Goal: Task Accomplishment & Management: Manage account settings

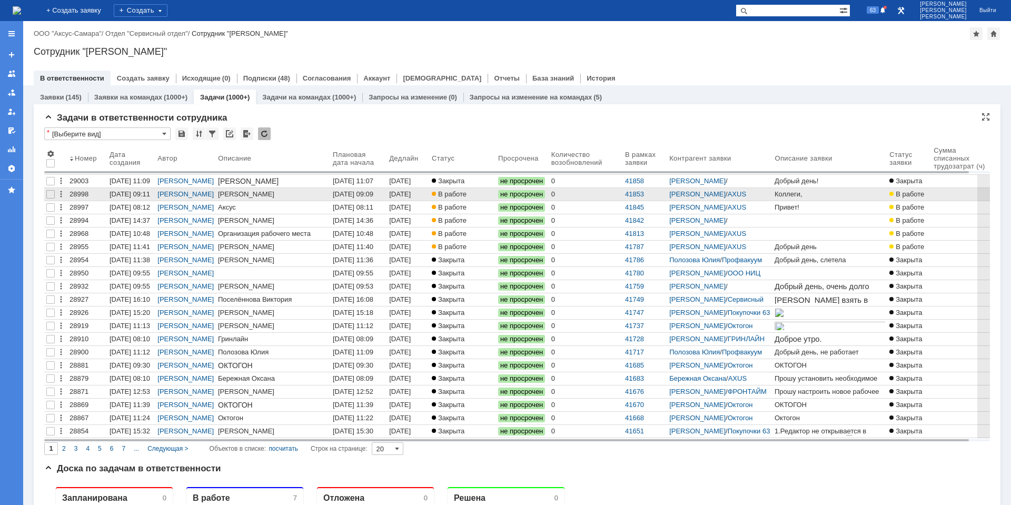
click at [351, 195] on div "[DATE] 09:09" at bounding box center [353, 194] width 41 height 8
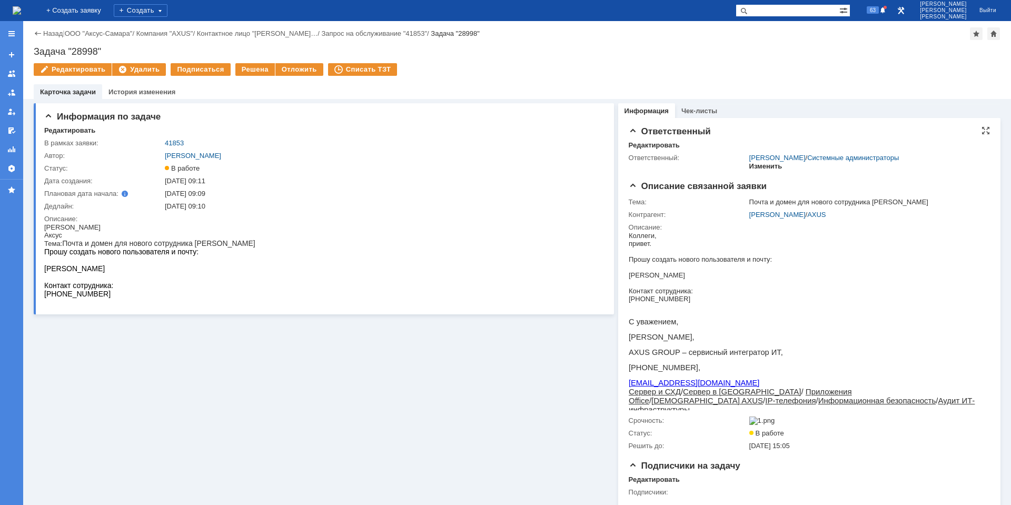
click at [764, 168] on div "Изменить" at bounding box center [766, 166] width 33 height 8
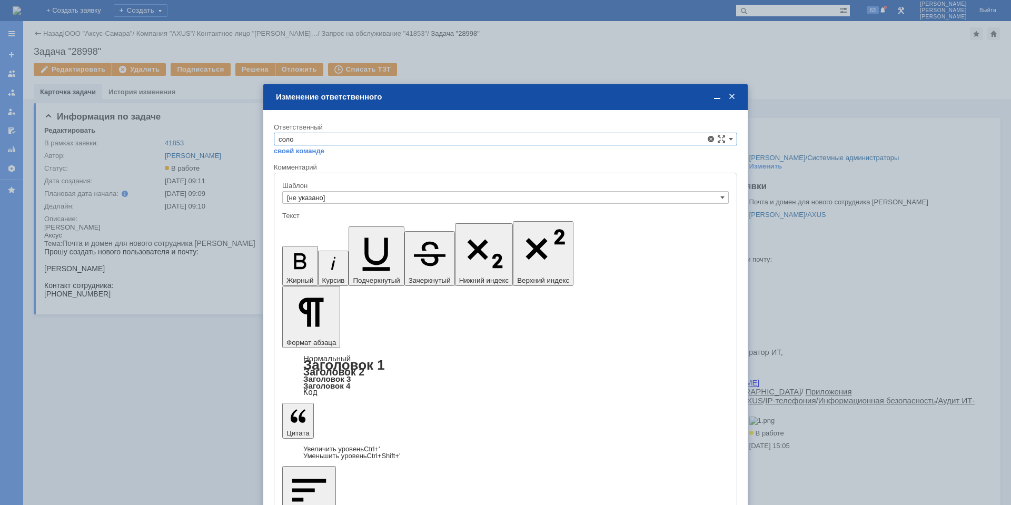
click at [338, 223] on span "[PERSON_NAME]" at bounding box center [506, 225] width 454 height 8
type input "[PERSON_NAME]"
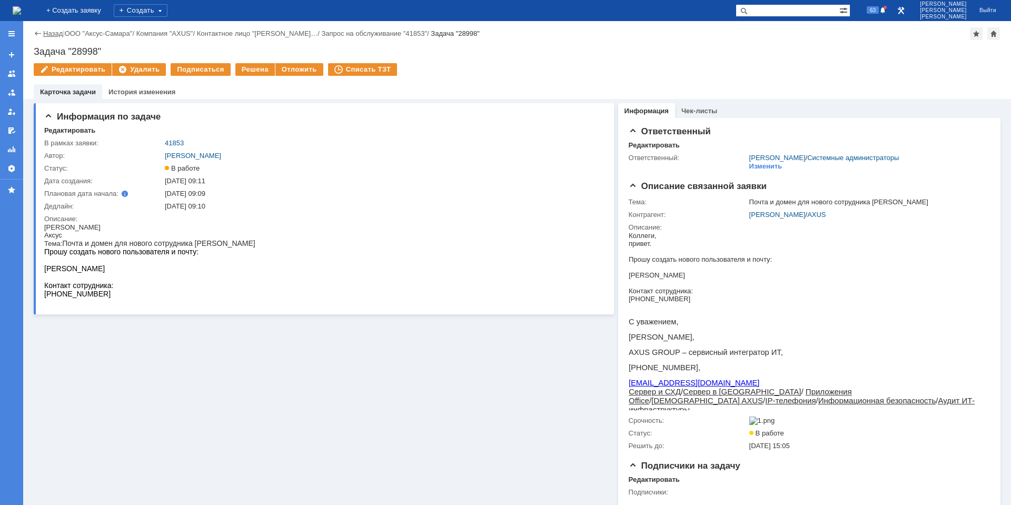
click at [49, 33] on link "Назад" at bounding box center [52, 33] width 19 height 8
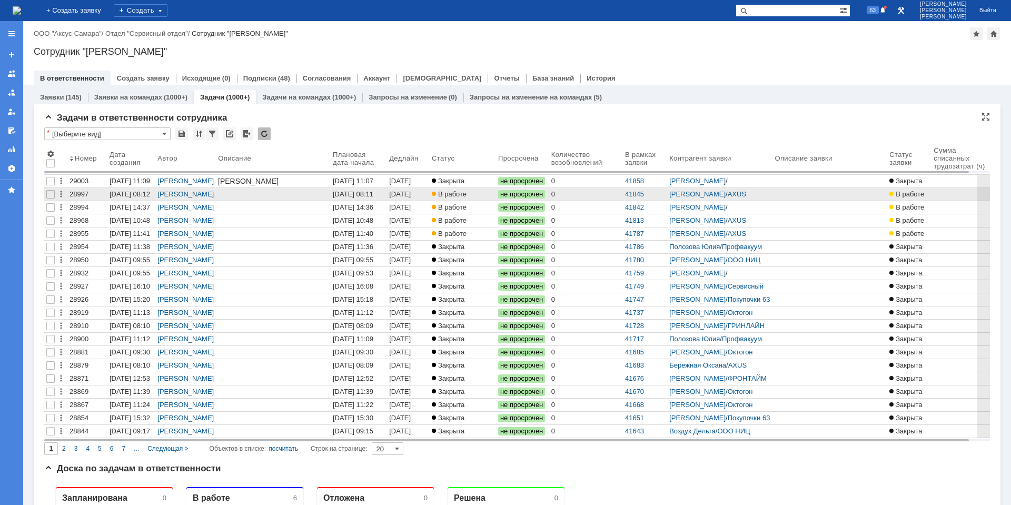
click at [413, 198] on div "[DATE] 16:02" at bounding box center [401, 198] width 24 height 16
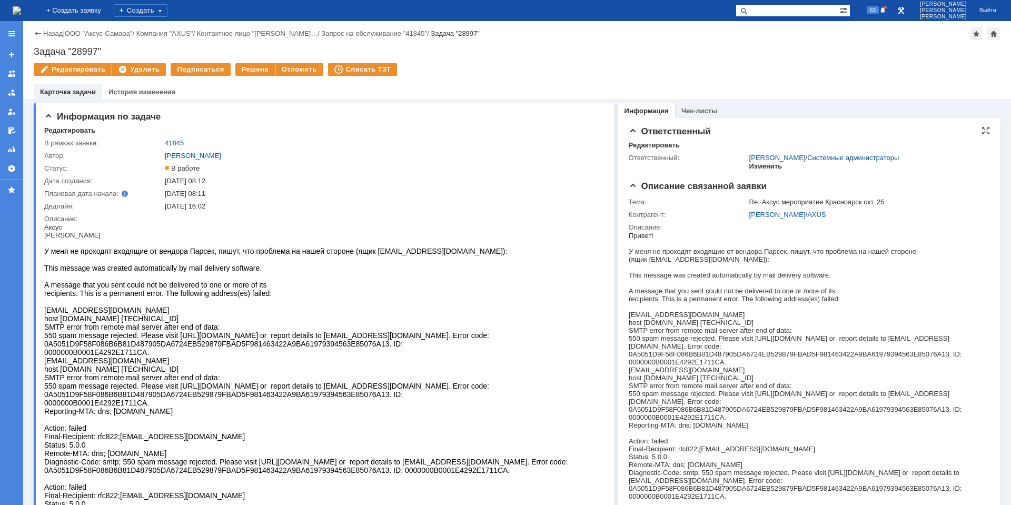
click at [750, 166] on div "Изменить" at bounding box center [766, 166] width 33 height 8
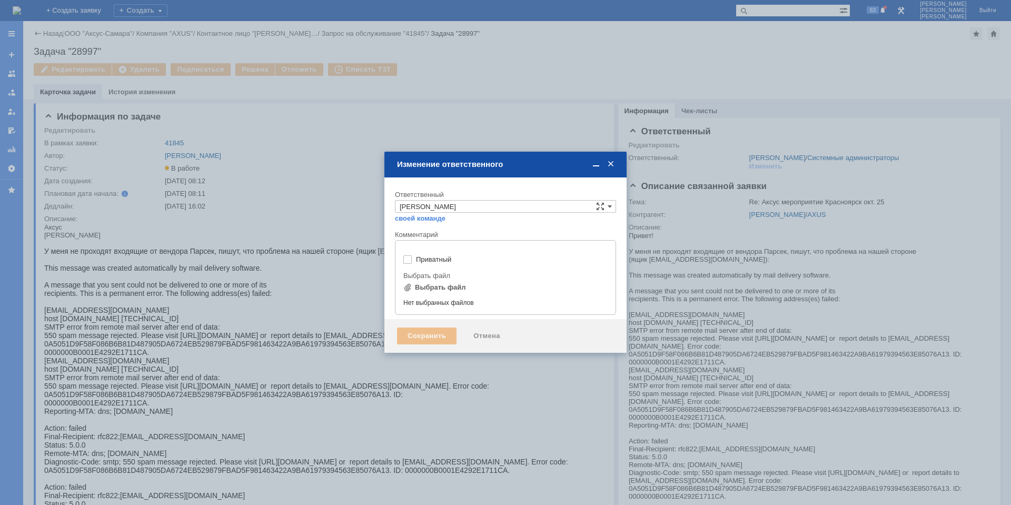
type input "[не указано]"
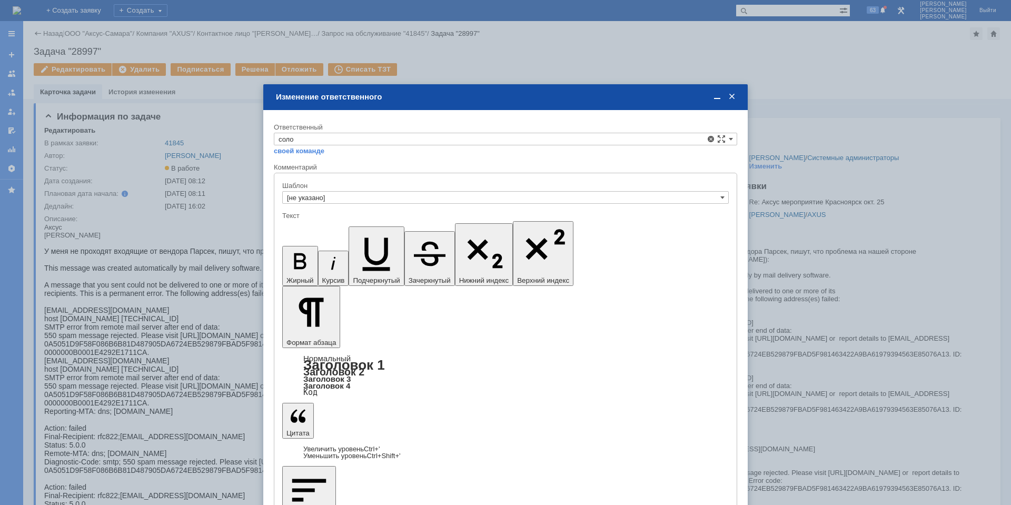
click at [393, 224] on span "[PERSON_NAME]" at bounding box center [506, 225] width 454 height 8
type input "[PERSON_NAME]"
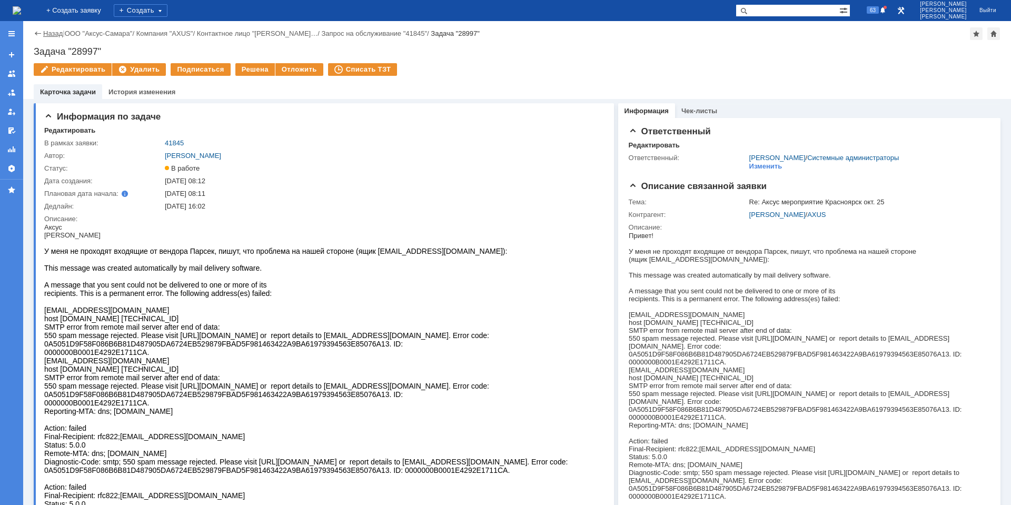
click at [51, 30] on div "Назад | ООО "Аксус-Самара" / Компания "AXUS" / Контактное лицо "[PERSON_NAME]… …" at bounding box center [517, 33] width 967 height 13
click at [51, 30] on link "Назад" at bounding box center [52, 33] width 19 height 8
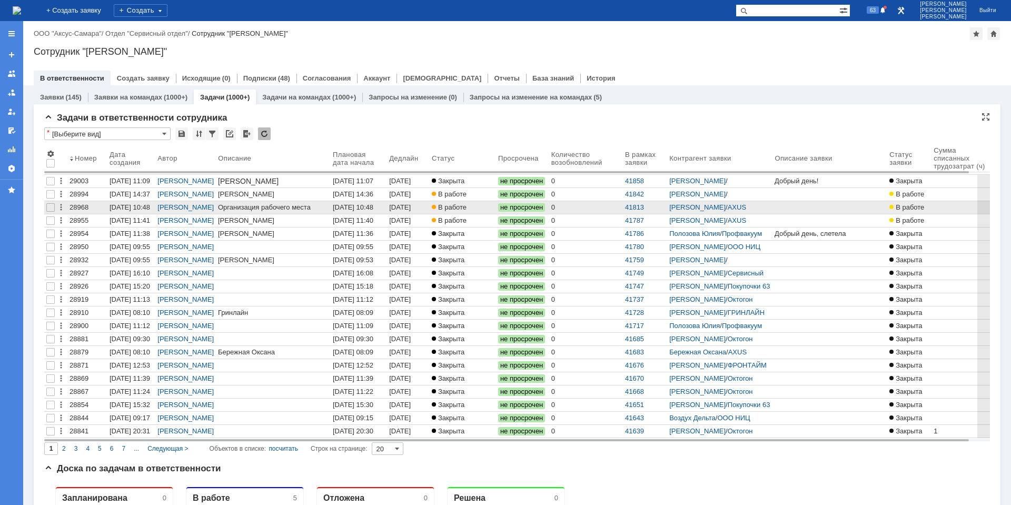
click at [353, 206] on div "[DATE] 10:48" at bounding box center [353, 207] width 41 height 8
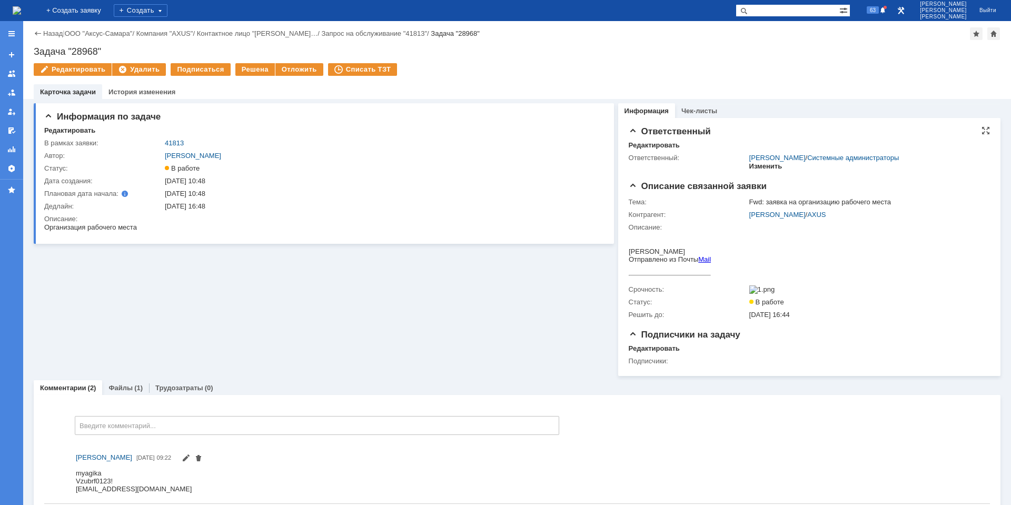
click at [771, 167] on div "Изменить" at bounding box center [766, 166] width 33 height 8
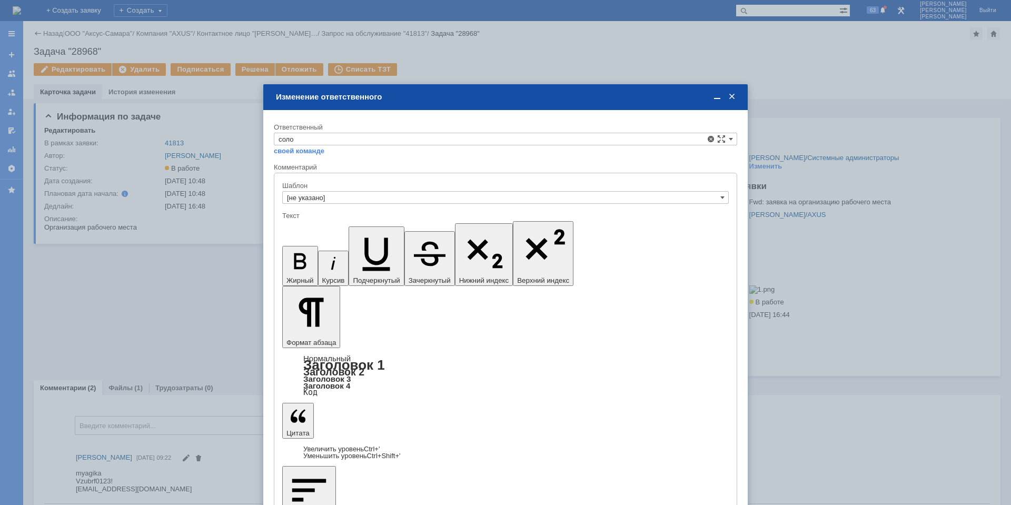
drag, startPoint x: 353, startPoint y: 228, endPoint x: 70, endPoint y: 25, distance: 348.5
click at [353, 228] on span "[PERSON_NAME]" at bounding box center [506, 225] width 454 height 8
type input "[PERSON_NAME]"
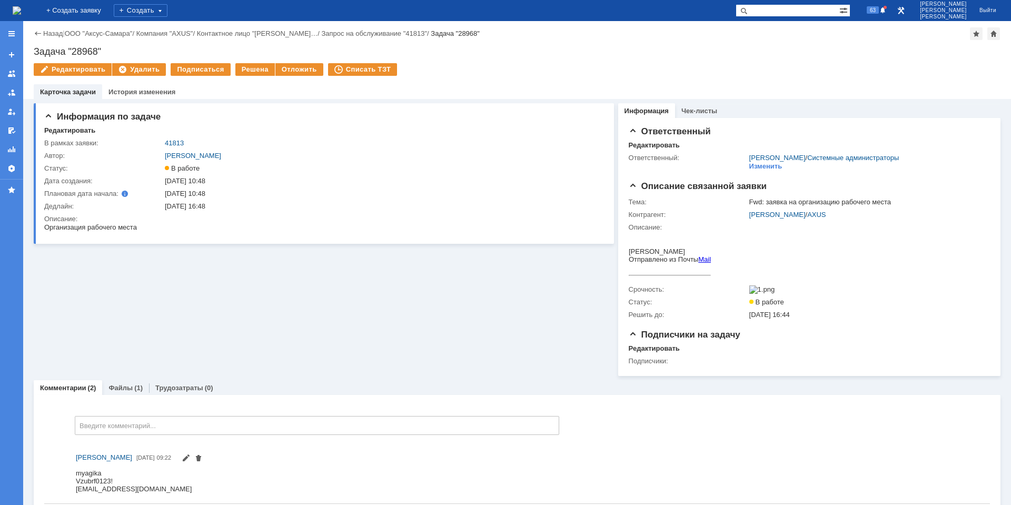
click at [56, 34] on link "Назад" at bounding box center [52, 33] width 19 height 8
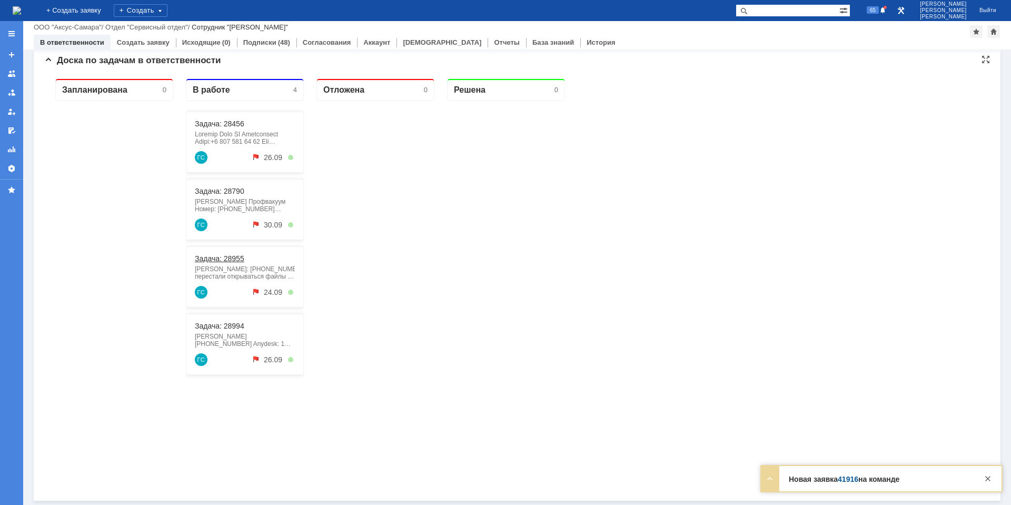
click at [228, 262] on link "Задача: 28955" at bounding box center [220, 258] width 50 height 8
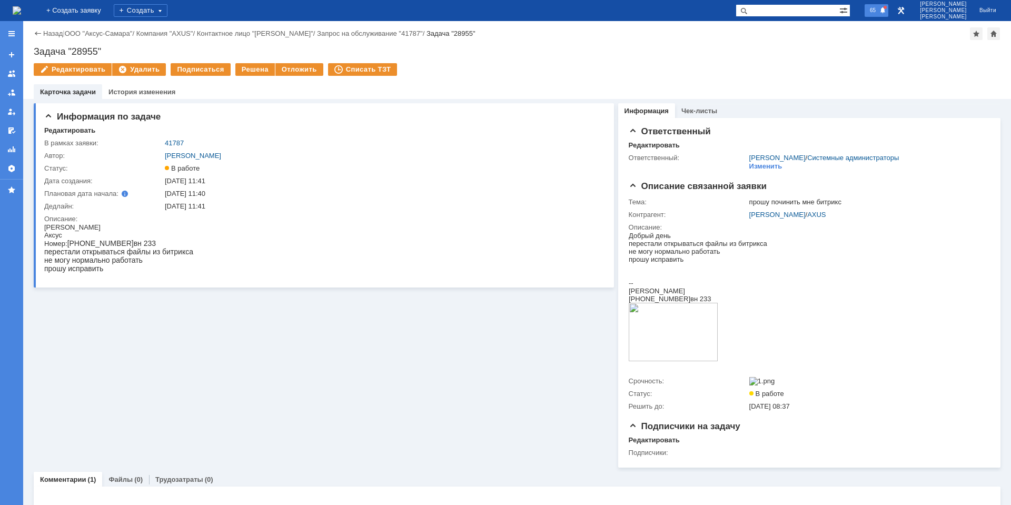
click at [886, 9] on span at bounding box center [883, 11] width 7 height 8
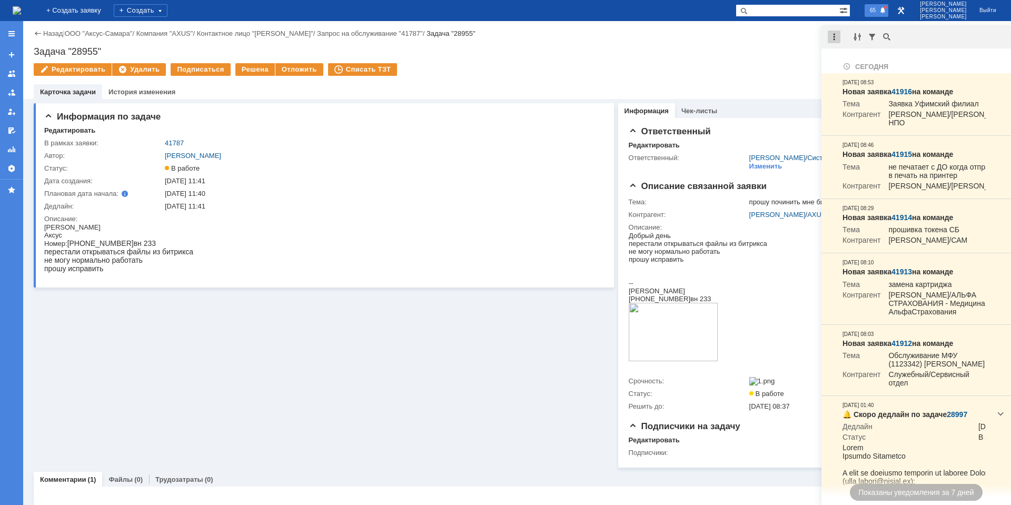
click at [835, 38] on div at bounding box center [834, 37] width 13 height 13
click at [860, 52] on div "Не найдено. [DATE] Новая заявка 41916 на команде Тема Заявка Уфимский филиал Ко…" at bounding box center [917, 265] width 190 height 480
click at [843, 38] on div at bounding box center [836, 37] width 29 height 13
click at [839, 38] on div at bounding box center [834, 37] width 13 height 13
click at [844, 52] on div "Не найдено. [DATE] Новая заявка 41916 на команде Тема Заявка Уфимский филиал Ко…" at bounding box center [917, 265] width 190 height 480
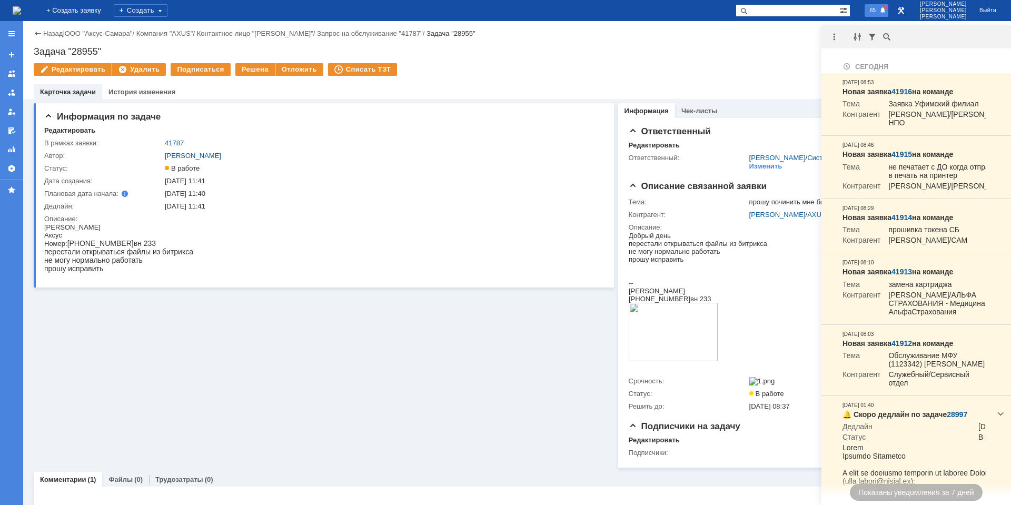
drag, startPoint x: 836, startPoint y: 40, endPoint x: 835, endPoint y: 45, distance: 5.3
click at [835, 40] on div at bounding box center [834, 37] width 13 height 13
click at [842, 63] on div "Отметить уведомления прочитанными" at bounding box center [906, 63] width 141 height 7
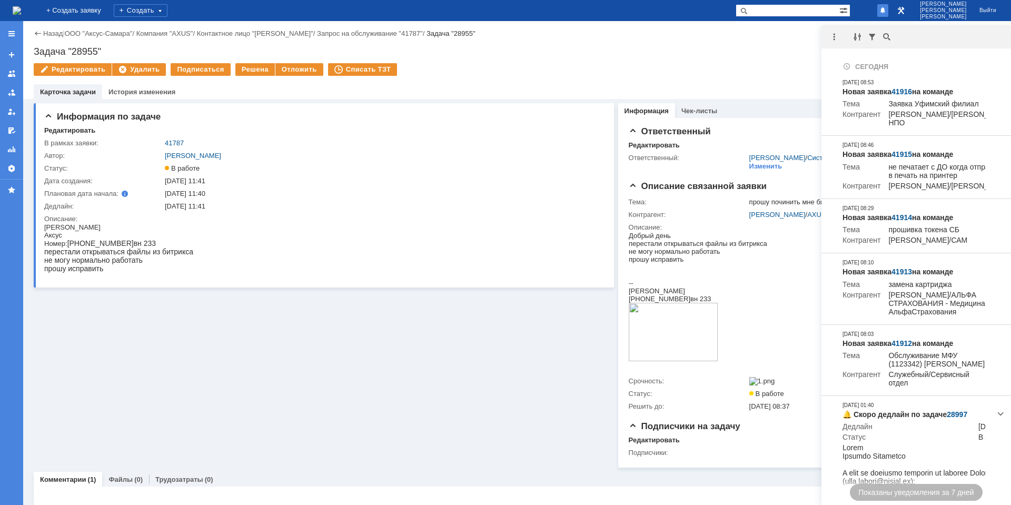
click at [679, 64] on div "Редактировать Удалить Подписаться Решена Отложить Списать ТЗТ" at bounding box center [517, 74] width 967 height 22
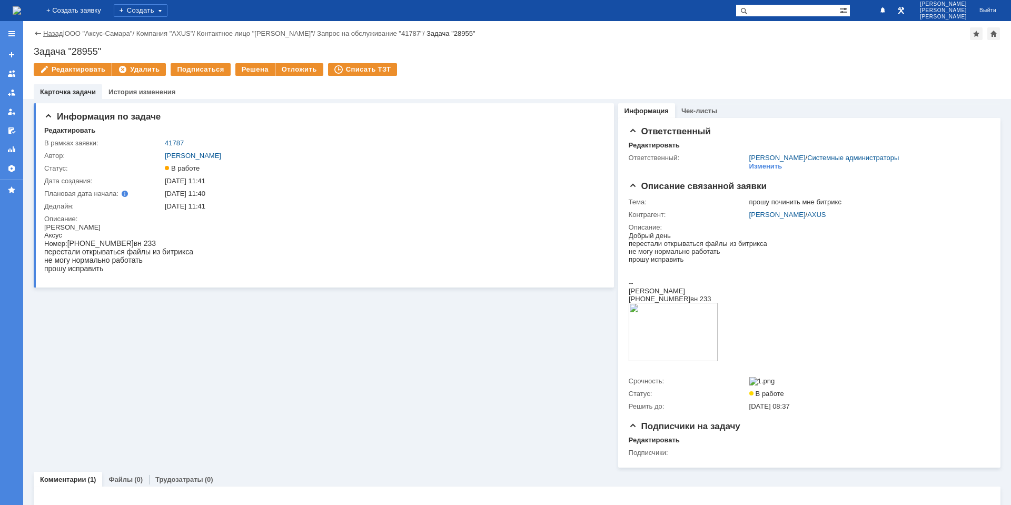
click at [45, 29] on link "Назад" at bounding box center [52, 33] width 19 height 8
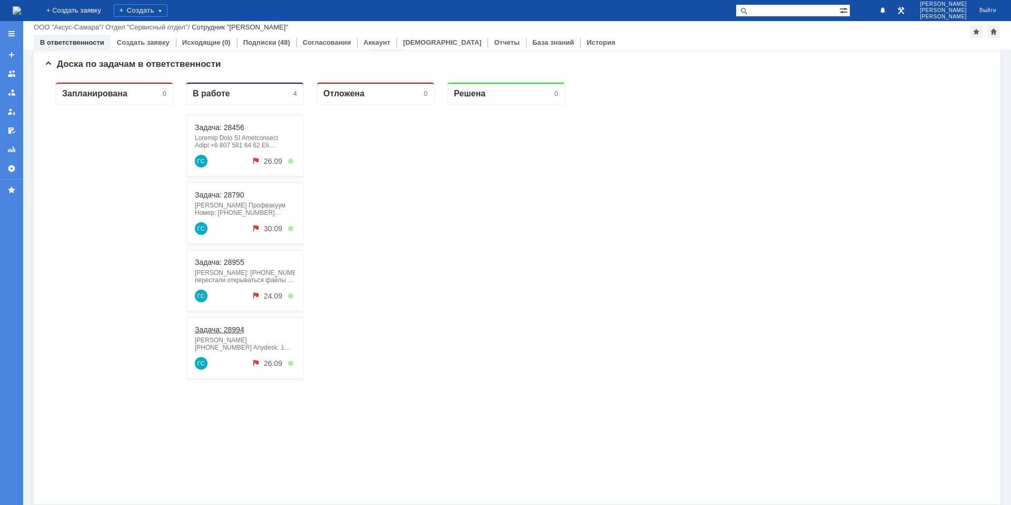
click at [225, 331] on link "Задача: 28994" at bounding box center [220, 330] width 50 height 8
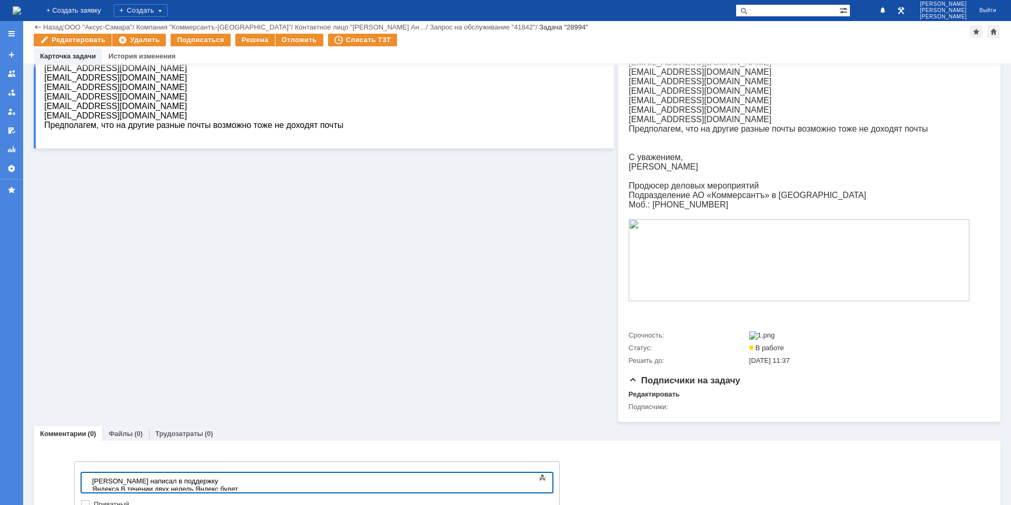
scroll to position [250, 0]
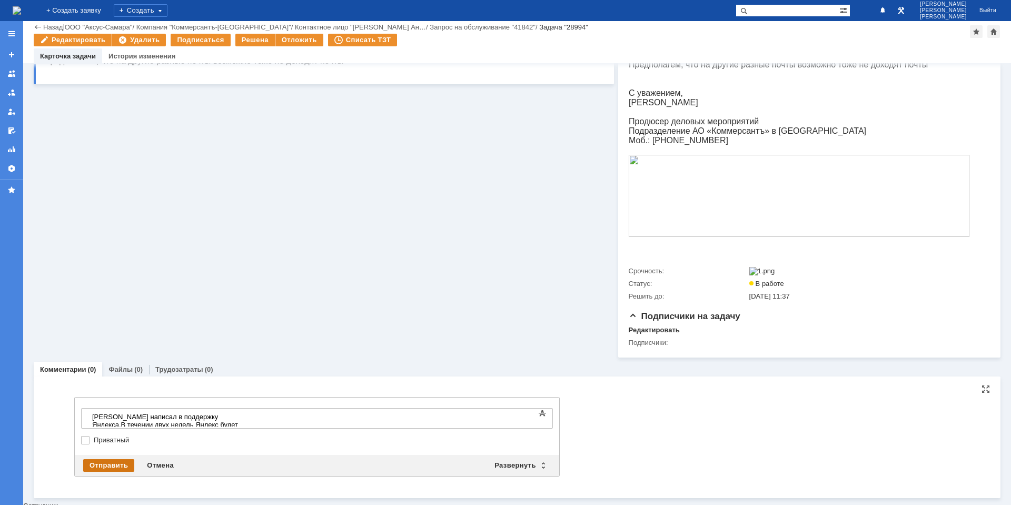
click at [112, 463] on div "Отправить" at bounding box center [108, 465] width 51 height 13
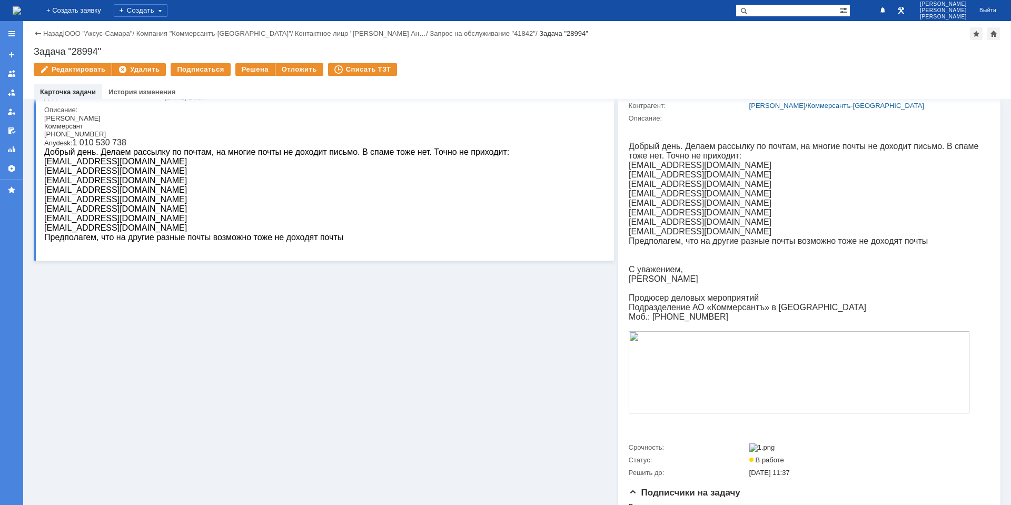
scroll to position [0, 0]
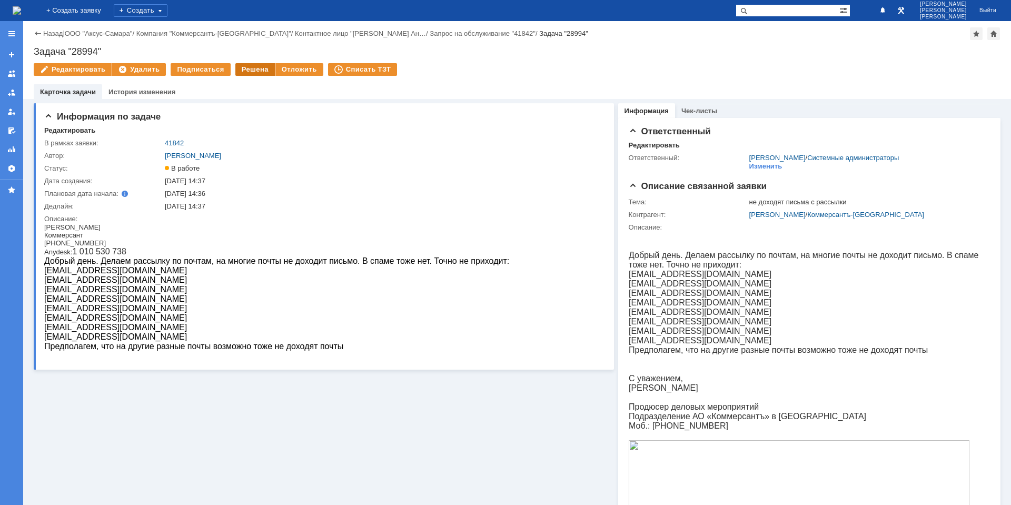
click at [251, 72] on div "Решена" at bounding box center [255, 69] width 40 height 13
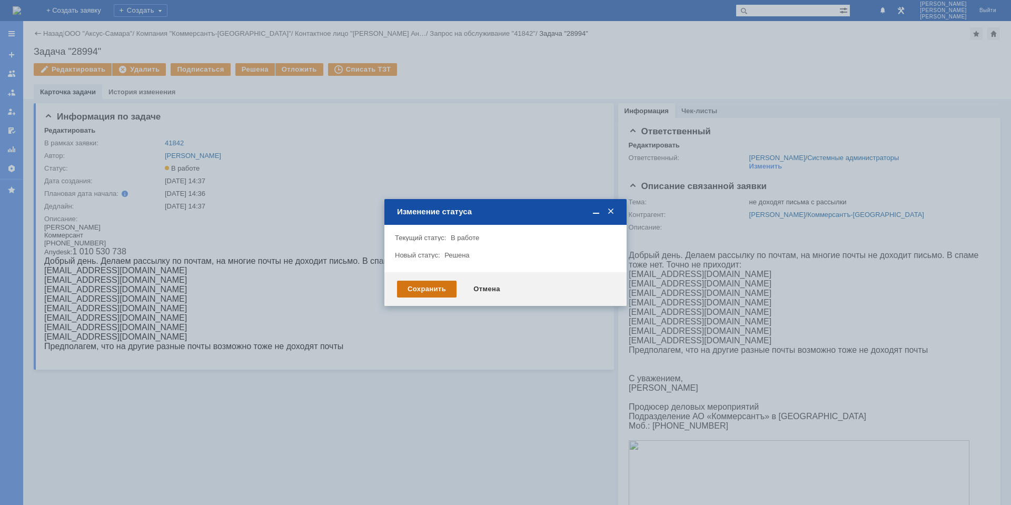
click at [418, 289] on div "Сохранить" at bounding box center [427, 289] width 60 height 17
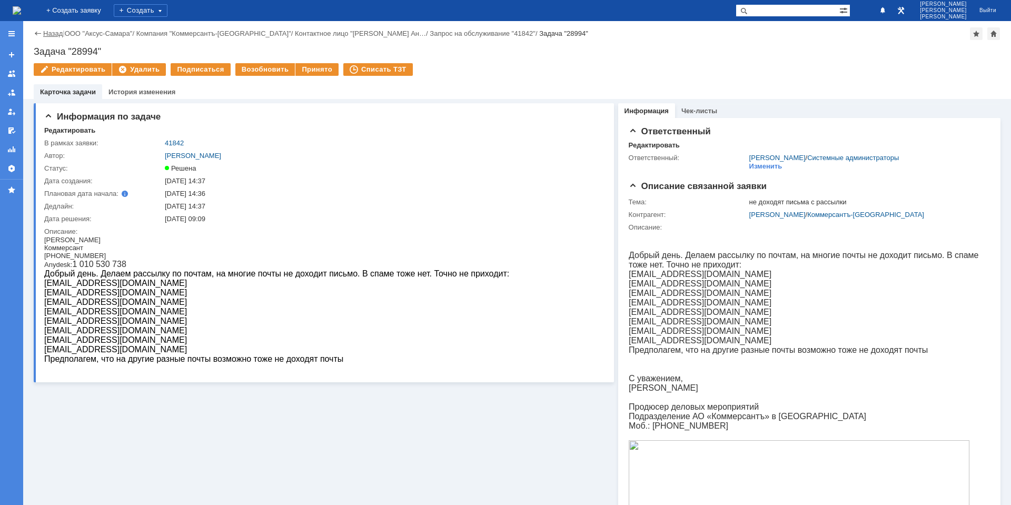
click at [56, 36] on link "Назад" at bounding box center [52, 33] width 19 height 8
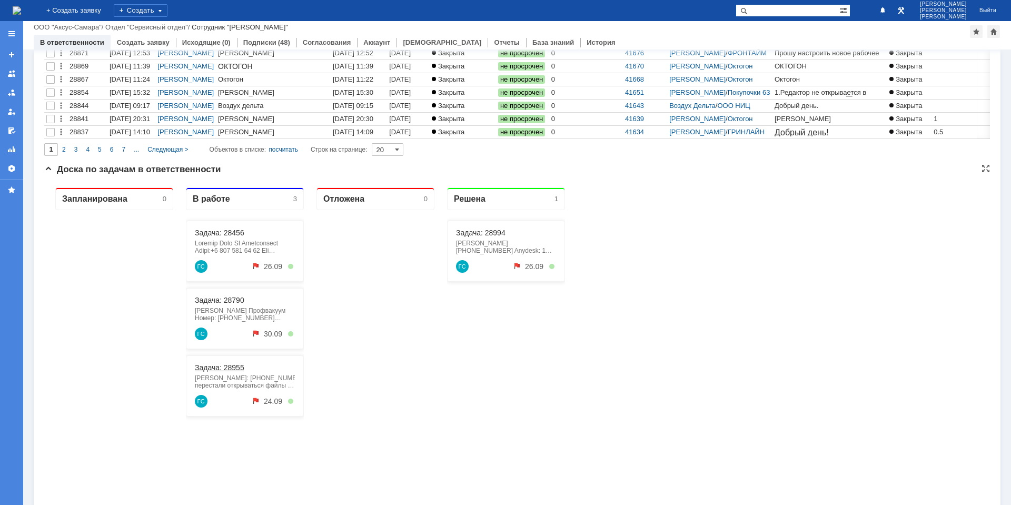
click at [212, 367] on link "Задача: 28955" at bounding box center [220, 367] width 50 height 8
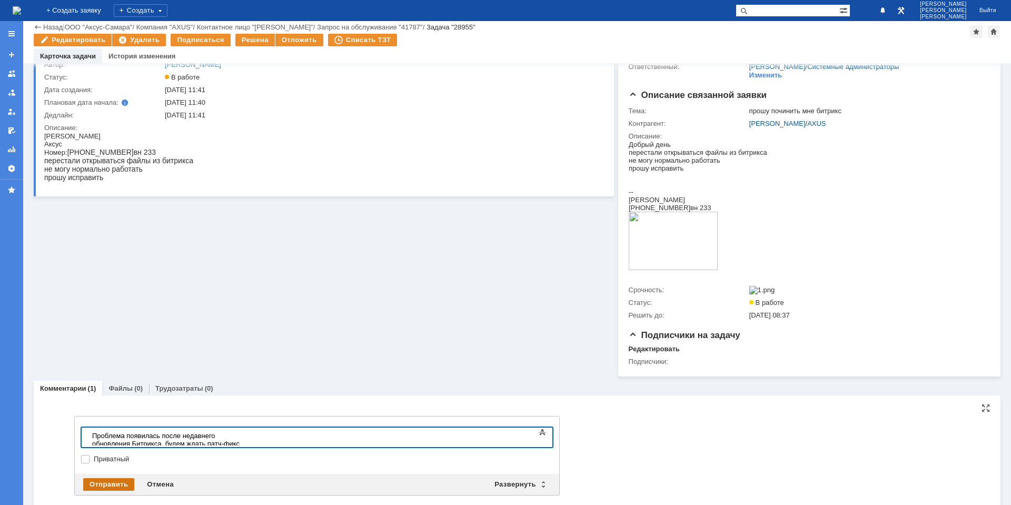
click at [119, 482] on div "Отправить" at bounding box center [108, 484] width 51 height 13
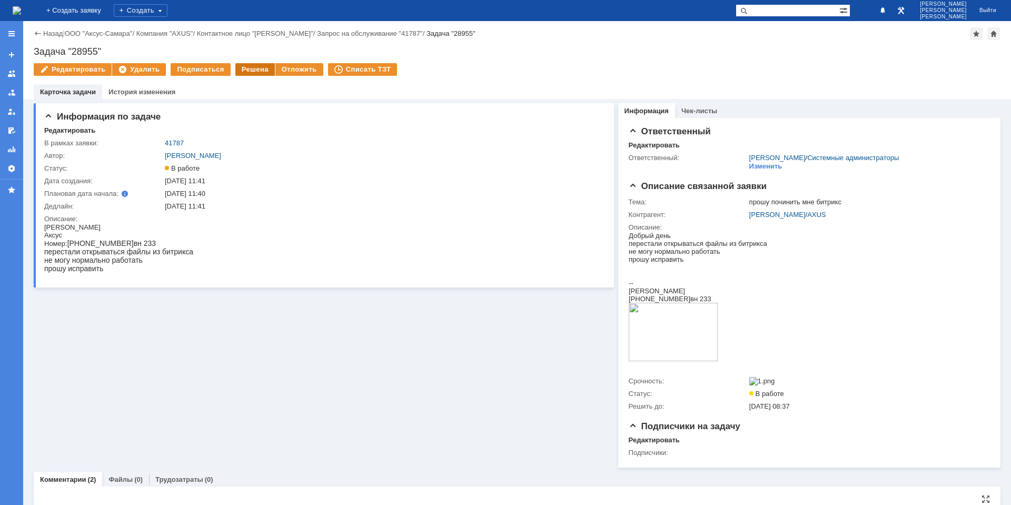
click at [255, 68] on div "Решена" at bounding box center [255, 69] width 40 height 13
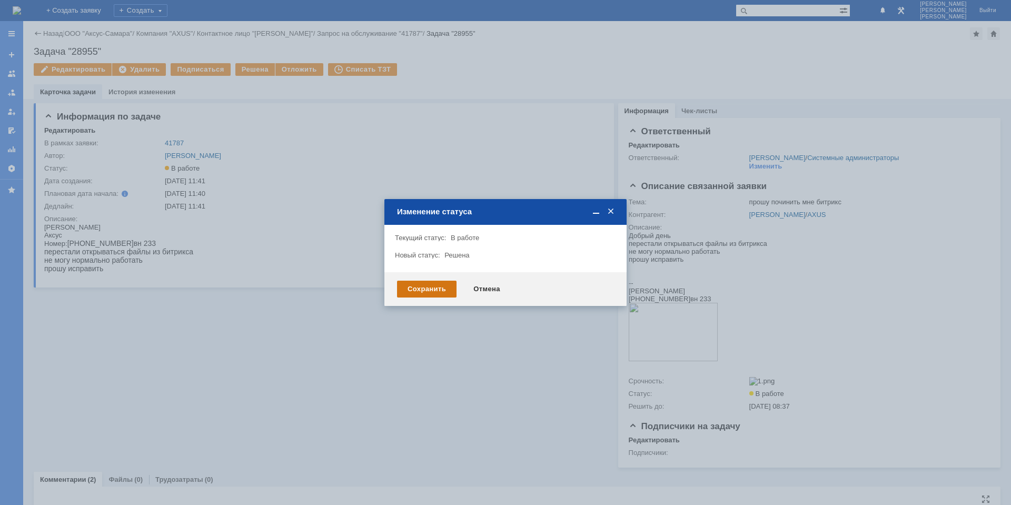
click at [428, 294] on div "Сохранить" at bounding box center [427, 289] width 60 height 17
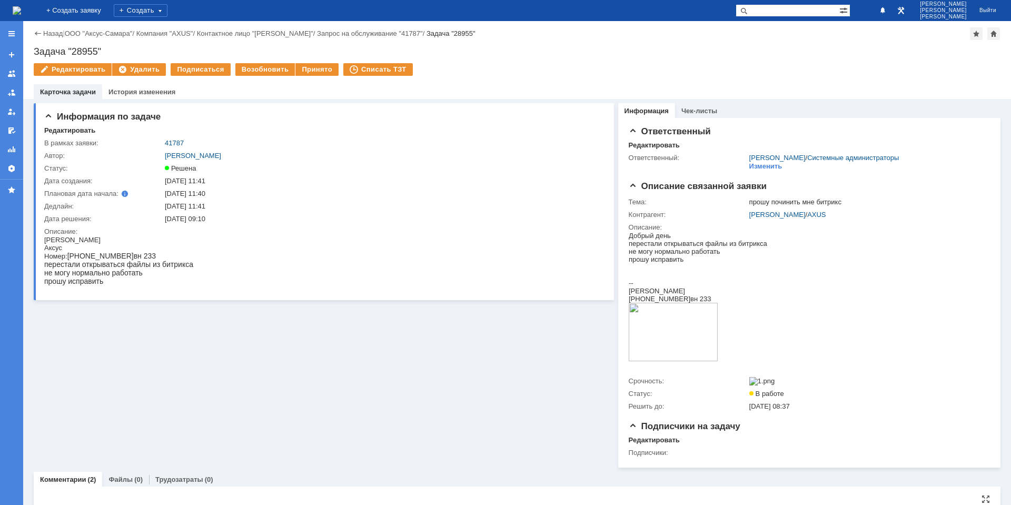
click at [55, 38] on div "Назад | ООО "Аксус-Самара" / Компания "AXUS" / Контактное лицо "[PERSON_NAME]" …" at bounding box center [517, 33] width 967 height 13
click at [54, 32] on link "Назад" at bounding box center [52, 33] width 19 height 8
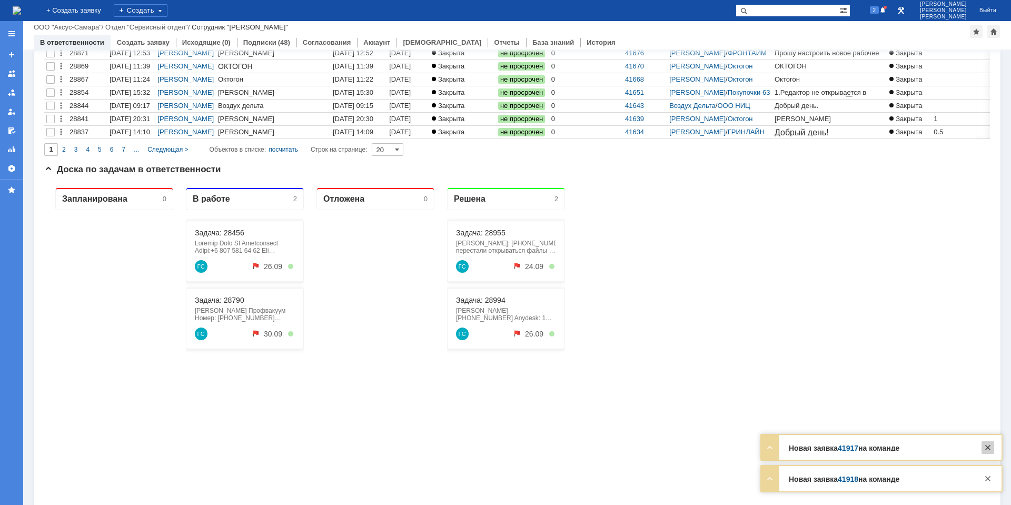
click at [986, 448] on div at bounding box center [988, 447] width 13 height 13
click at [990, 472] on div at bounding box center [989, 475] width 18 height 19
click at [988, 474] on div at bounding box center [988, 478] width 13 height 13
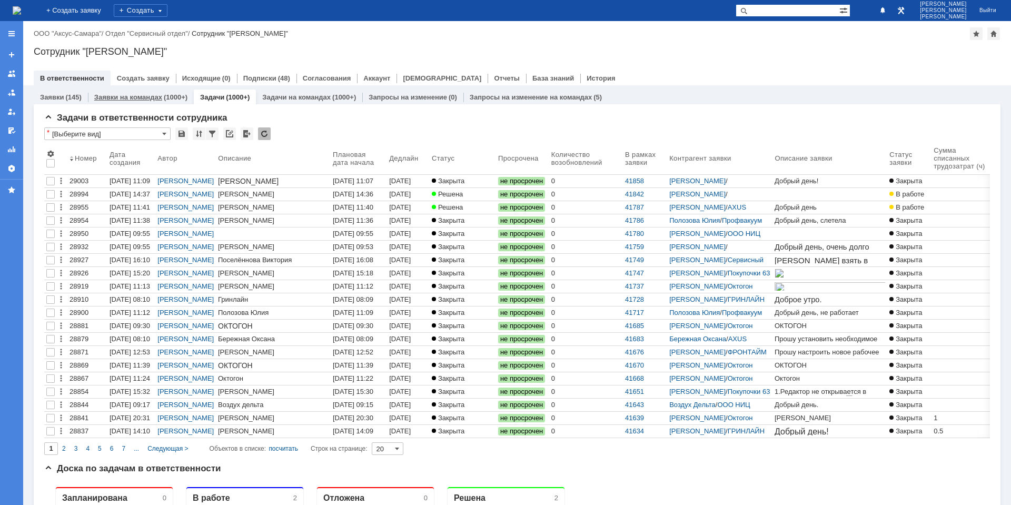
click at [171, 103] on div "Заявки на командах (1000+)" at bounding box center [141, 97] width 106 height 15
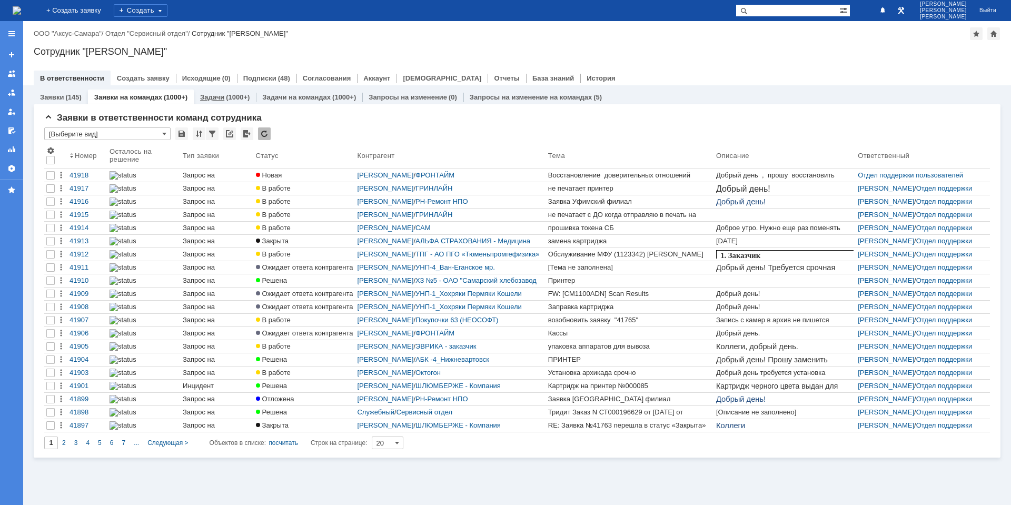
click at [234, 98] on div "(1000+)" at bounding box center [238, 97] width 24 height 8
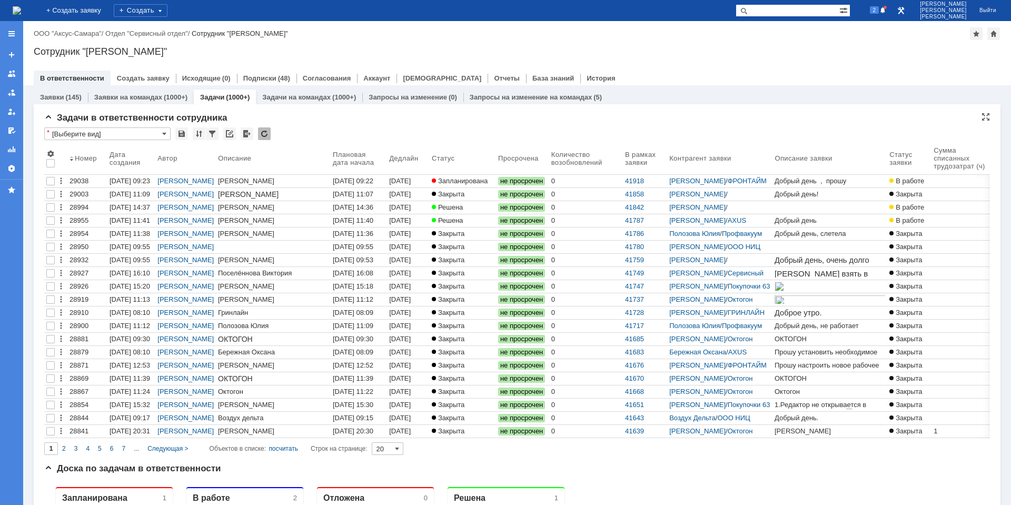
drag, startPoint x: 234, startPoint y: 98, endPoint x: 635, endPoint y: 129, distance: 402.0
click at [635, 129] on div "* [Выберите вид]" at bounding box center [517, 134] width 946 height 14
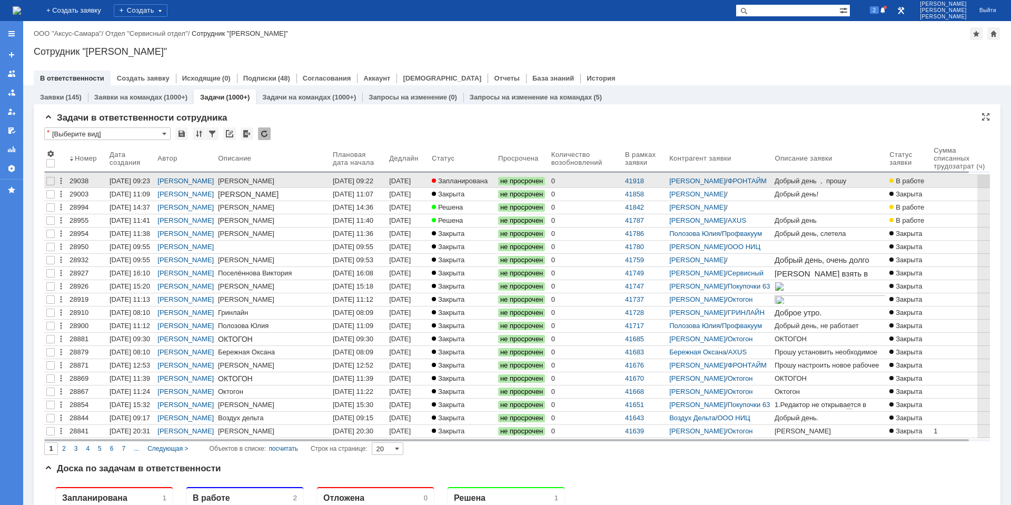
click at [545, 178] on span "не просрочен" at bounding box center [521, 181] width 47 height 8
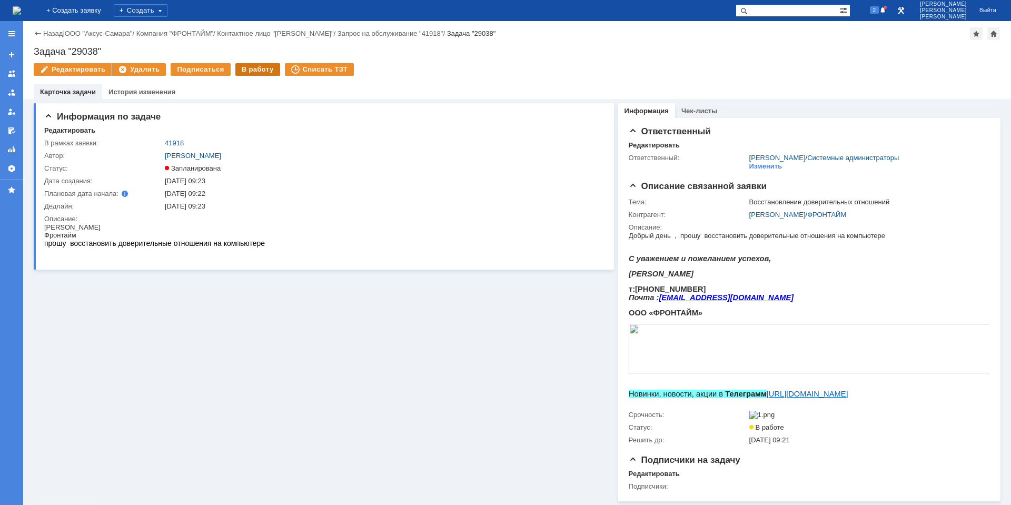
click at [251, 74] on div "В работу" at bounding box center [257, 69] width 45 height 13
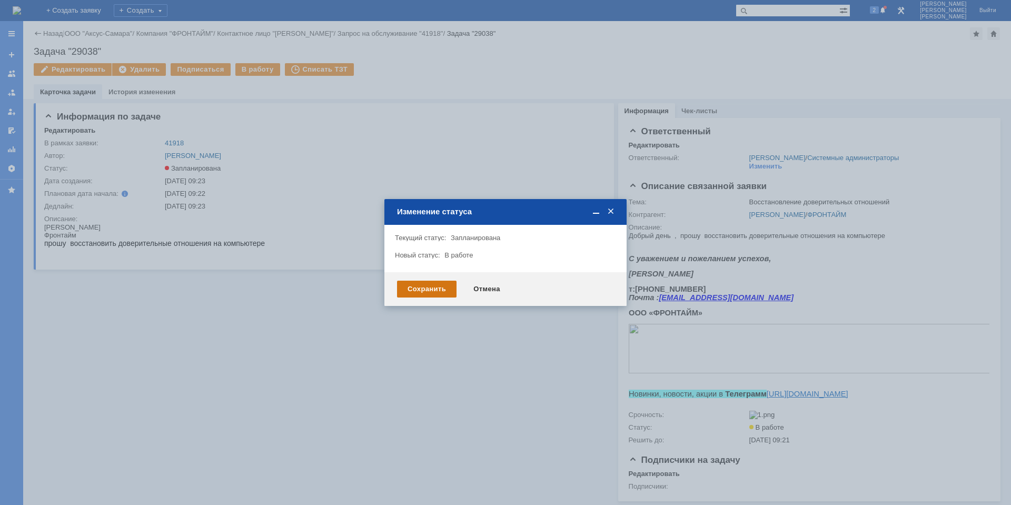
click at [441, 295] on div "Сохранить" at bounding box center [427, 289] width 60 height 17
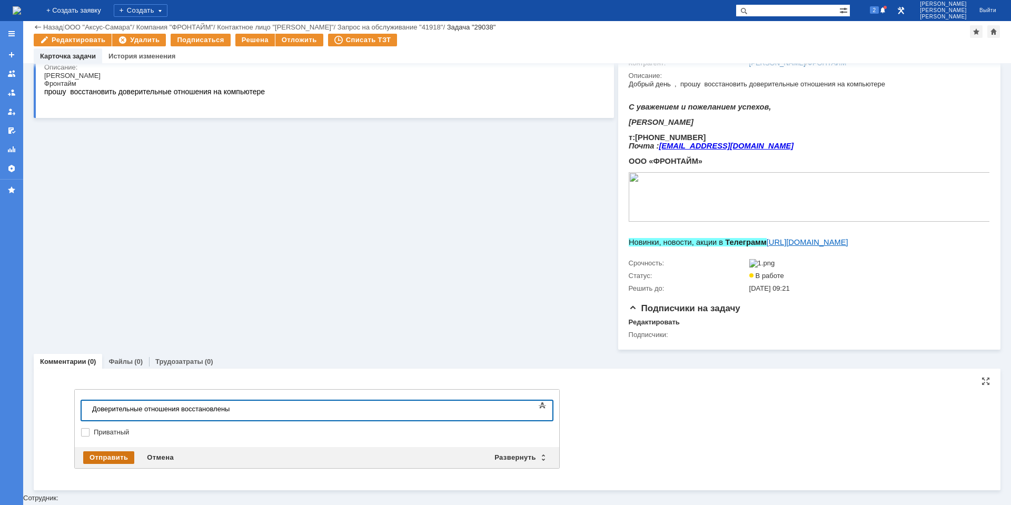
click at [105, 461] on div "Отправить" at bounding box center [108, 457] width 51 height 13
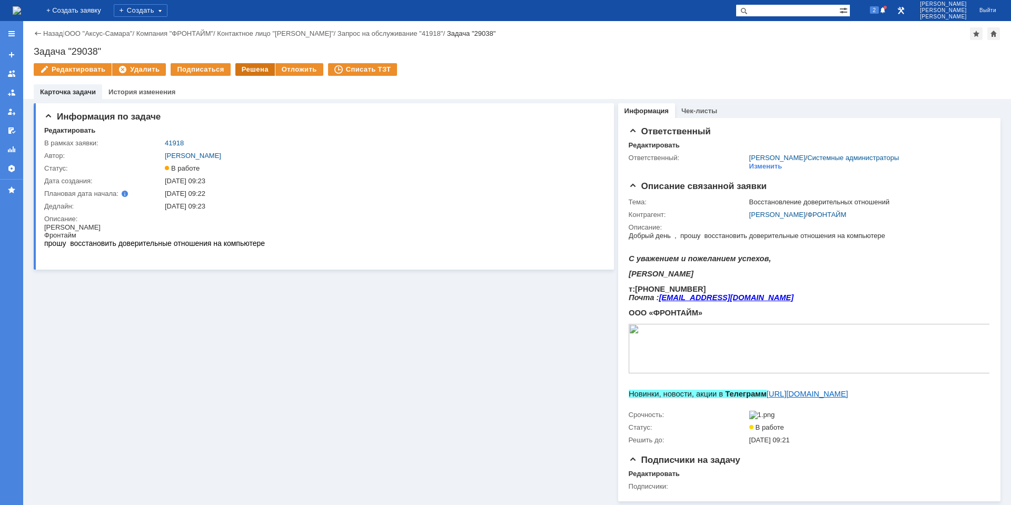
click at [251, 73] on div "Решена" at bounding box center [255, 69] width 40 height 13
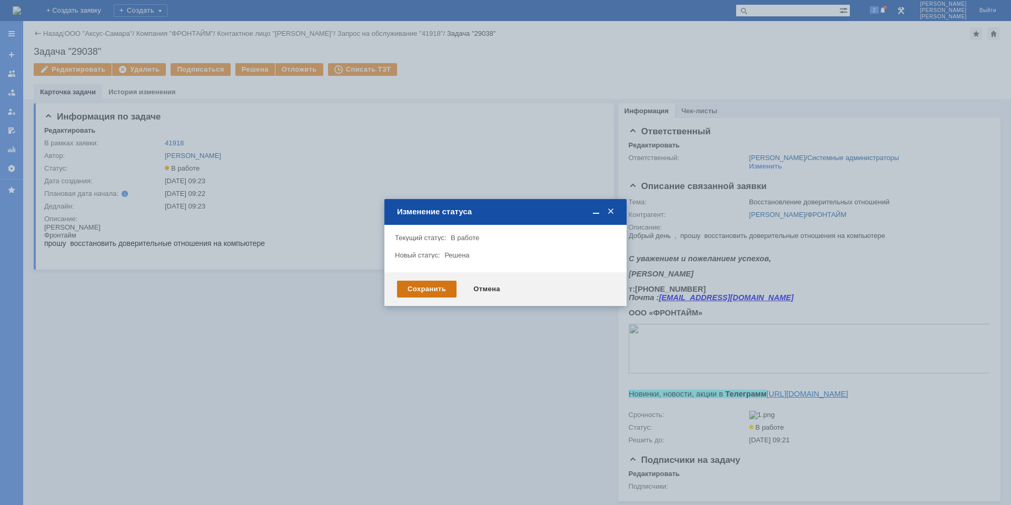
click at [436, 284] on div "Сохранить" at bounding box center [427, 289] width 60 height 17
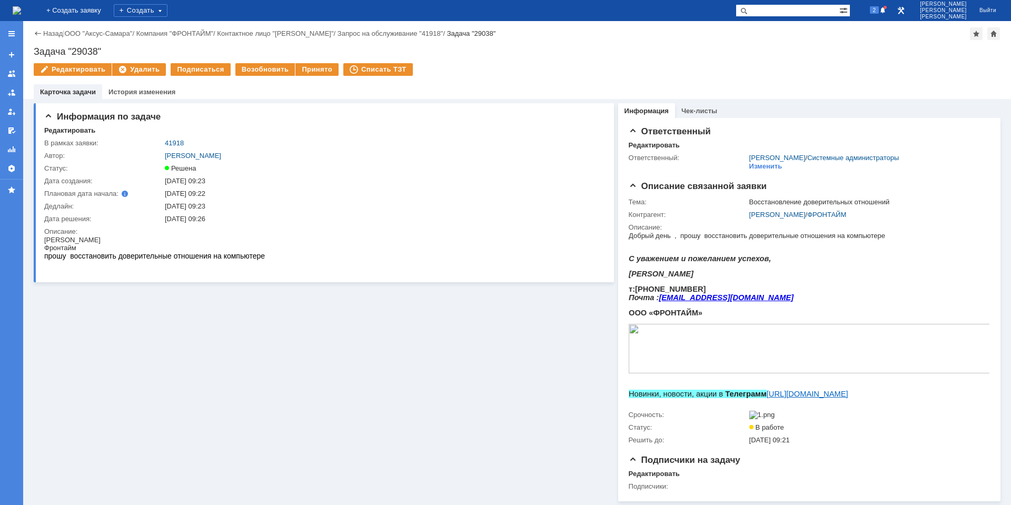
click at [21, 13] on img at bounding box center [17, 10] width 8 height 8
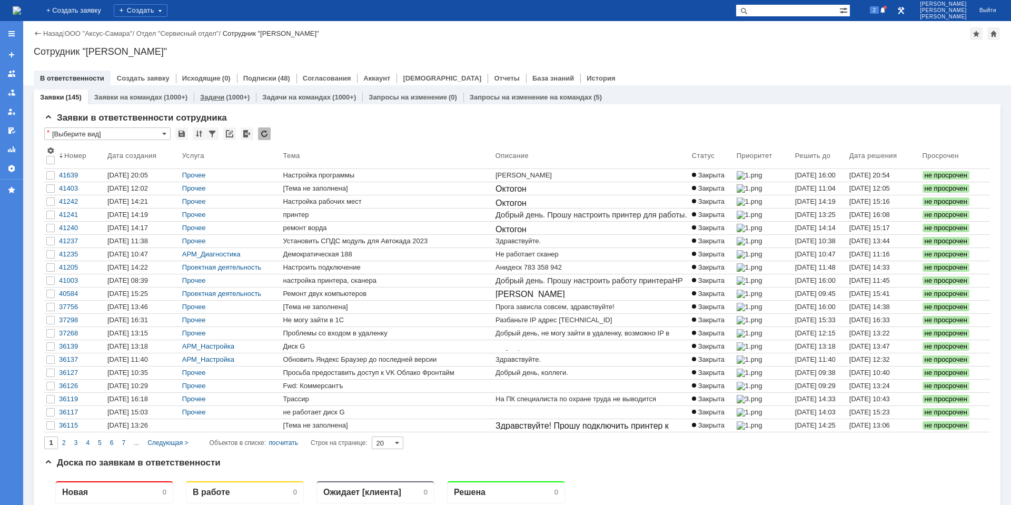
click at [233, 99] on div "(1000+)" at bounding box center [238, 97] width 24 height 8
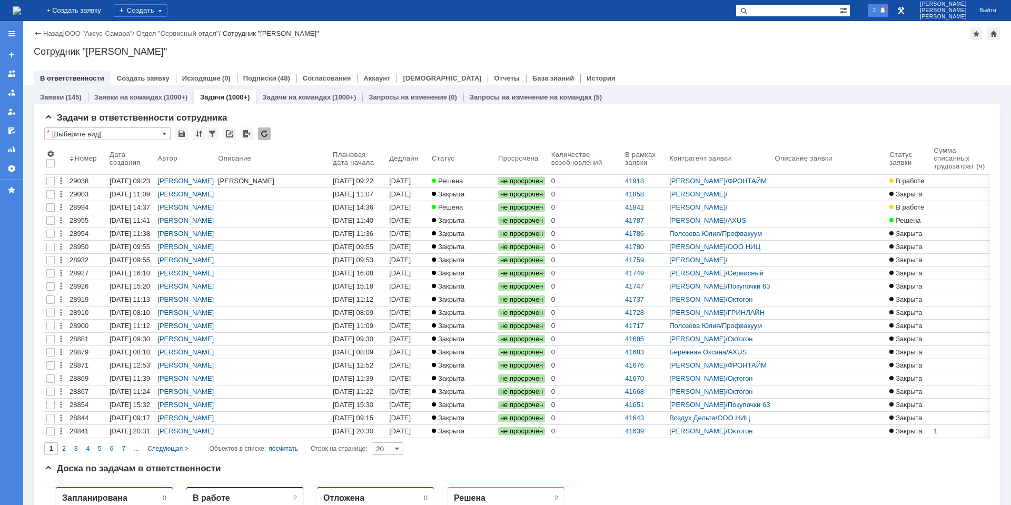
click at [880, 6] on span "2" at bounding box center [874, 9] width 9 height 7
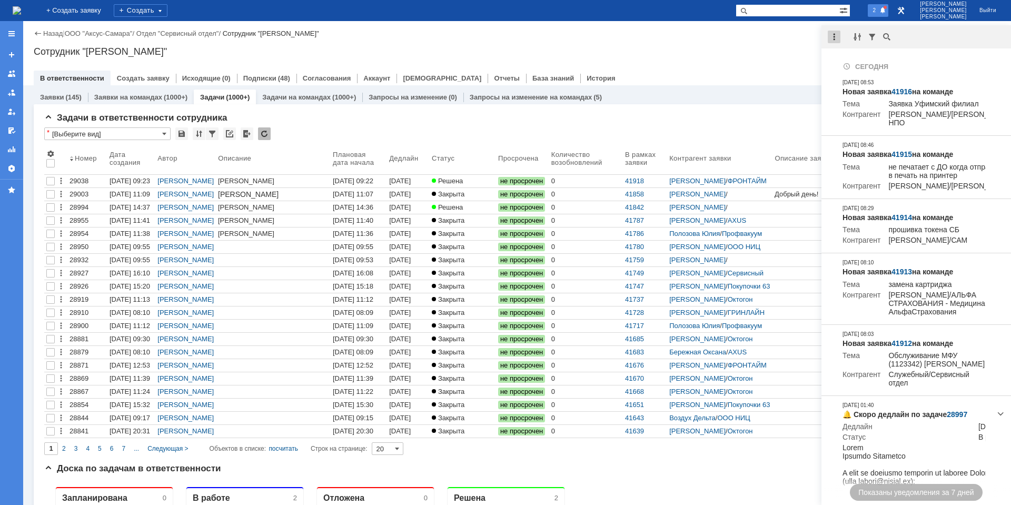
click at [833, 37] on div at bounding box center [834, 37] width 13 height 13
click at [858, 66] on div "Отметить уведомления прочитанными" at bounding box center [906, 63] width 141 height 7
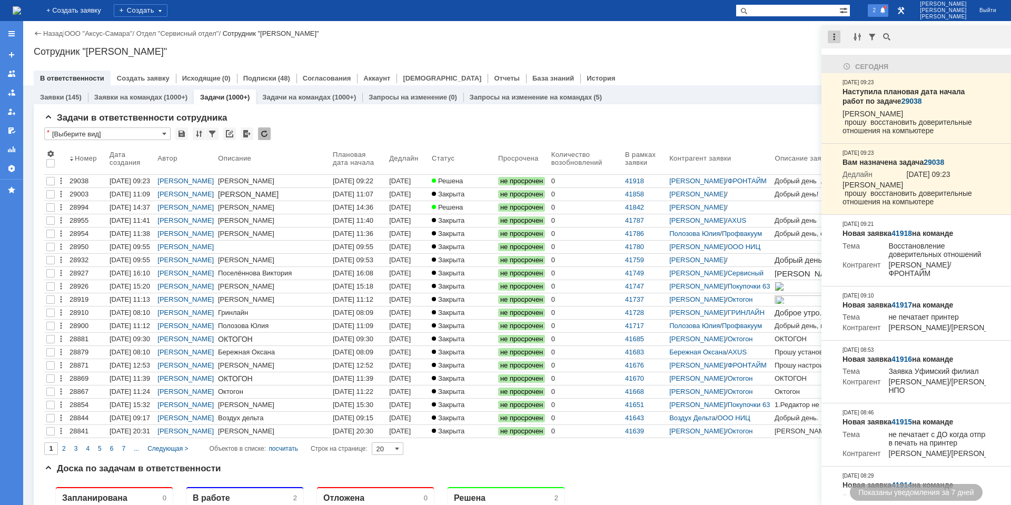
click at [839, 38] on div at bounding box center [834, 37] width 13 height 13
click at [866, 56] on div "Отметить уведомления прочитанными" at bounding box center [907, 63] width 154 height 15
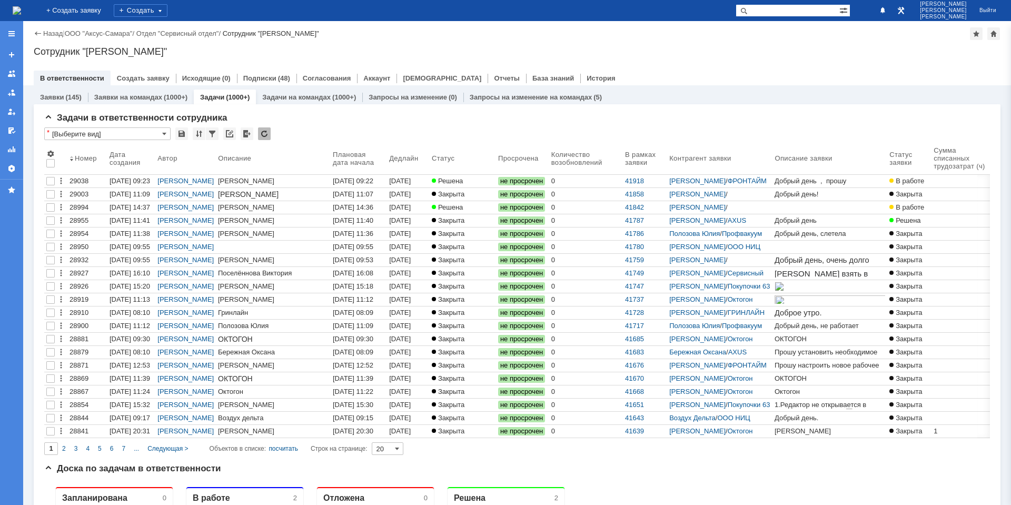
click at [774, 54] on div "Сотрудник "[PERSON_NAME]"" at bounding box center [517, 51] width 967 height 11
click at [236, 99] on div "(1000+)" at bounding box center [238, 97] width 24 height 8
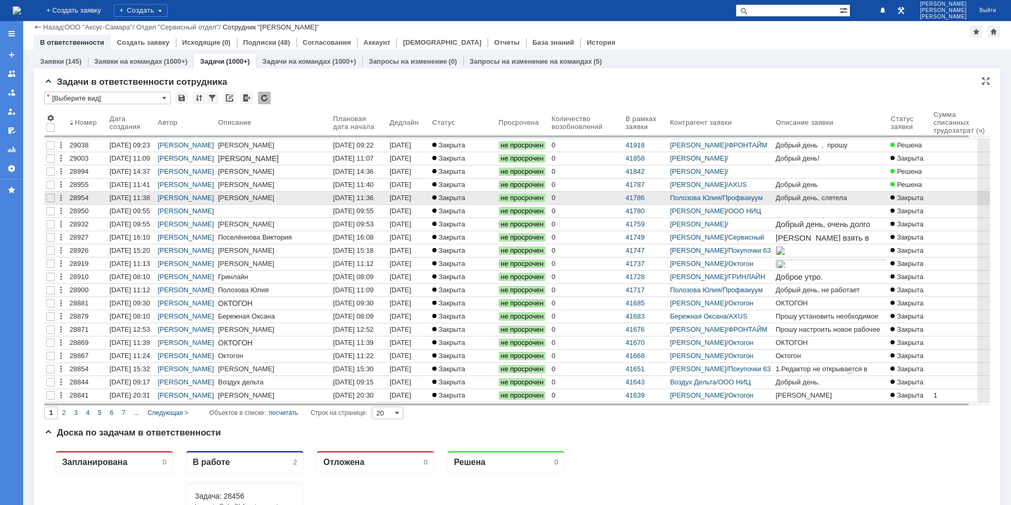
scroll to position [316, 0]
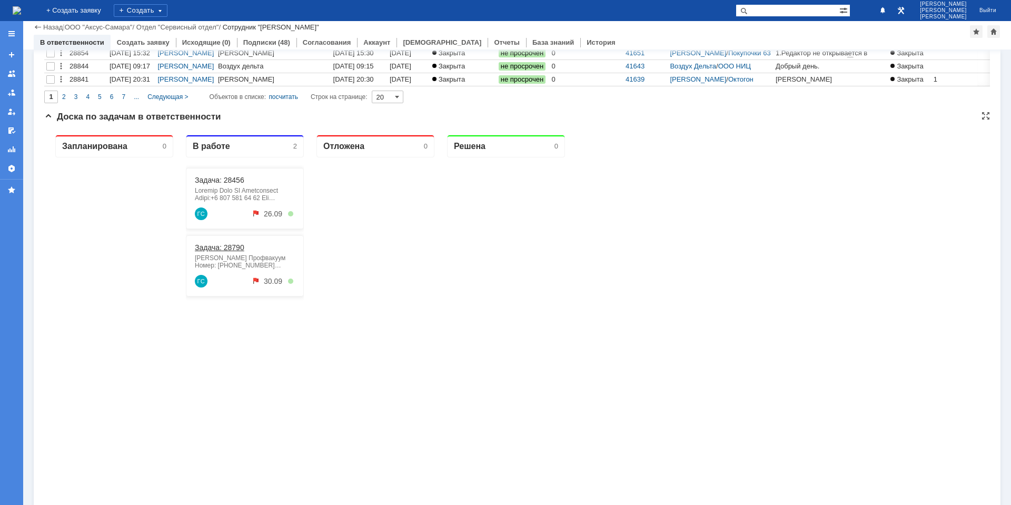
click at [225, 245] on link "Задача: 28790" at bounding box center [220, 247] width 50 height 8
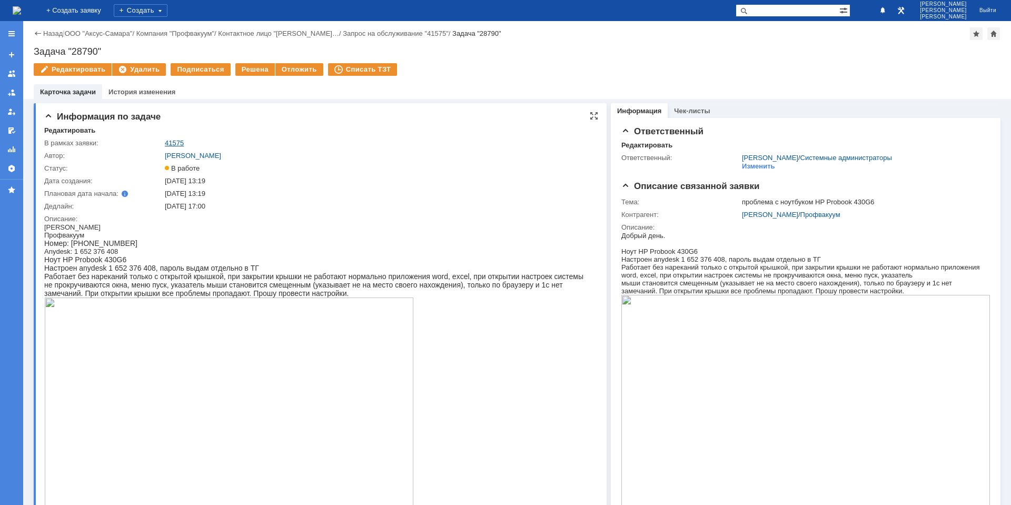
click at [181, 142] on link "41575" at bounding box center [174, 143] width 19 height 8
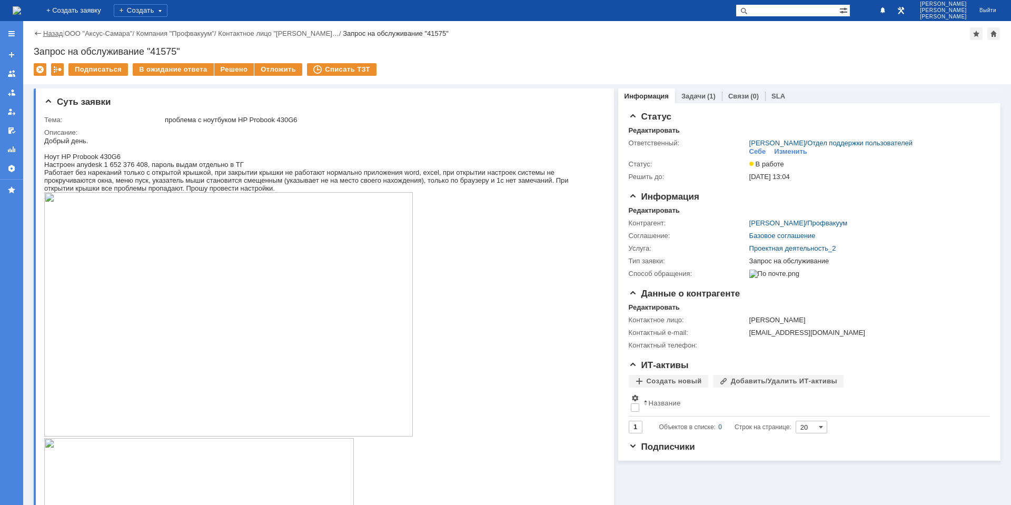
click at [48, 33] on link "Назад" at bounding box center [52, 33] width 19 height 8
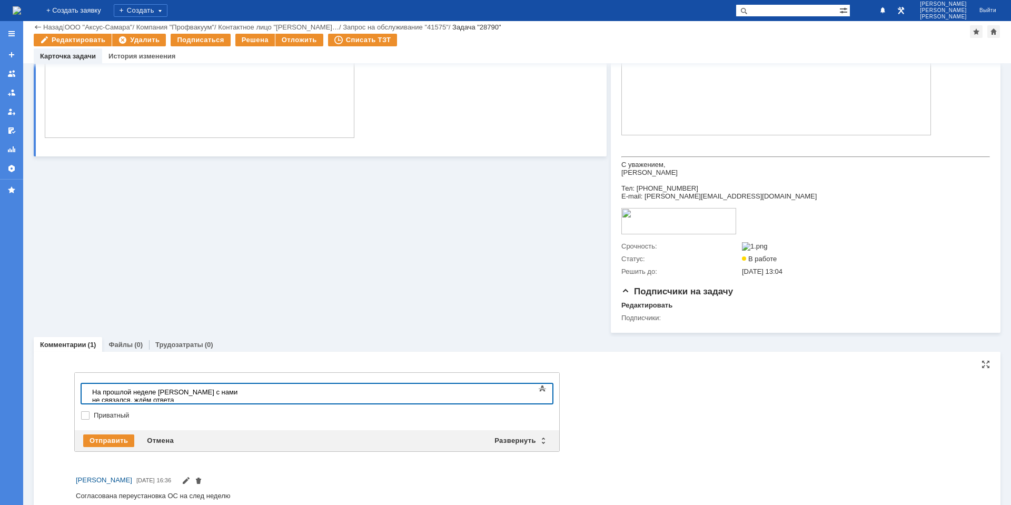
scroll to position [725, 0]
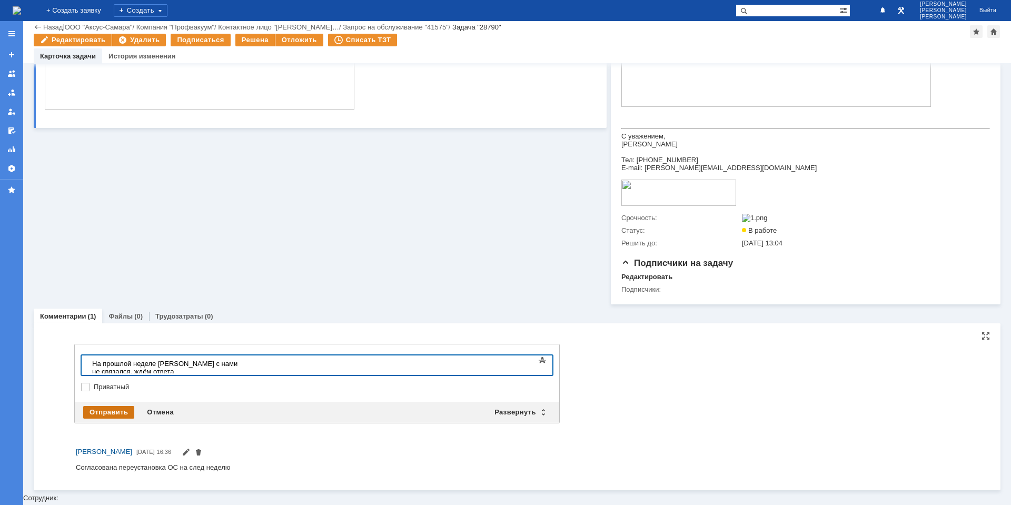
click at [110, 419] on div "Отправить" at bounding box center [108, 412] width 51 height 13
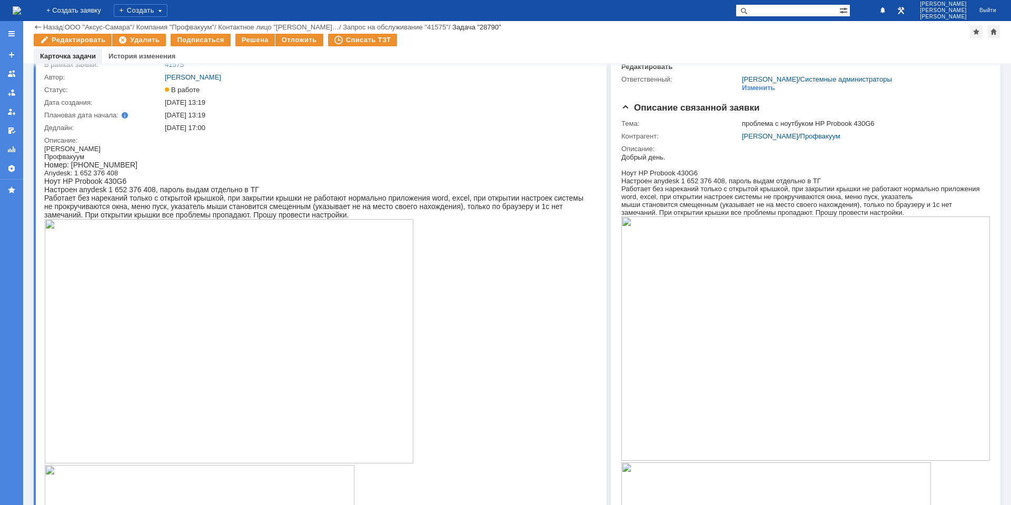
scroll to position [0, 0]
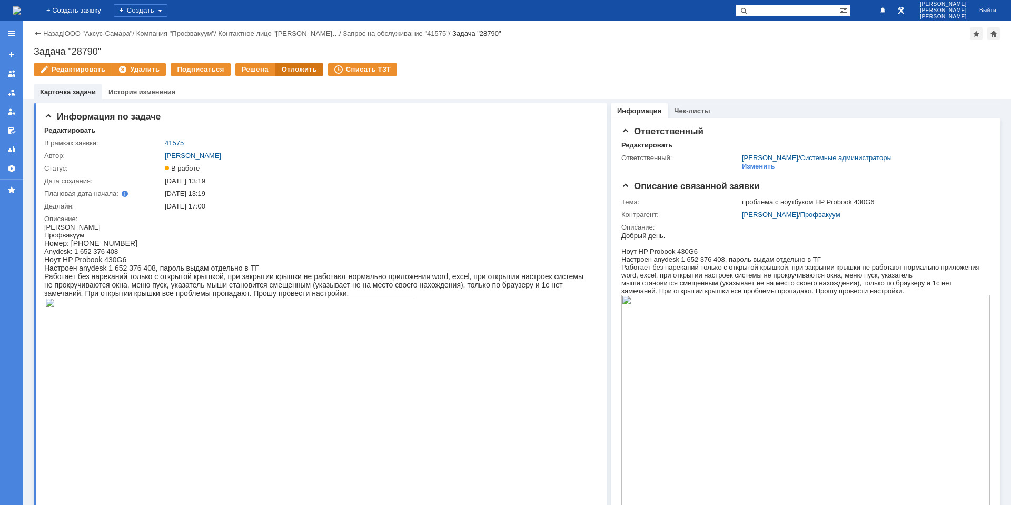
click at [290, 68] on div "Отложить" at bounding box center [299, 69] width 48 height 13
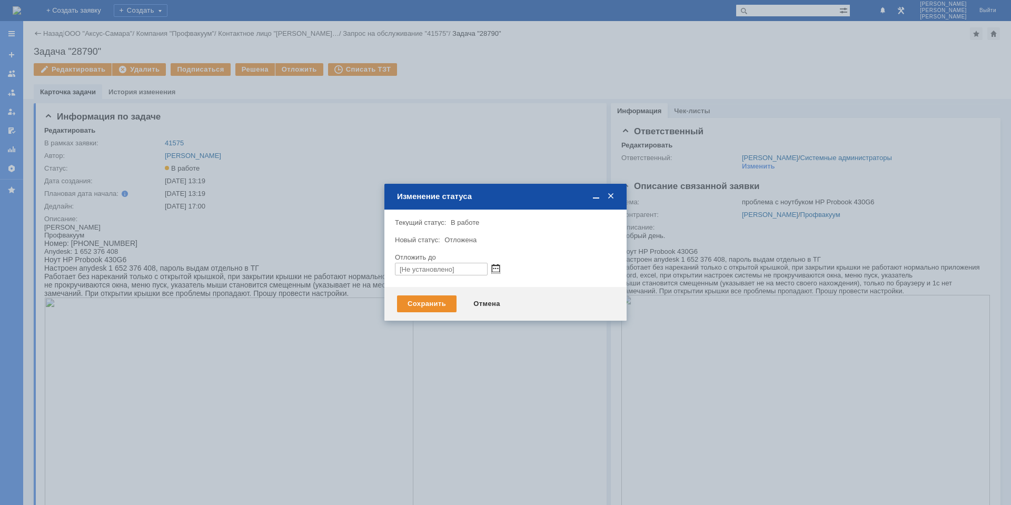
click at [492, 269] on span at bounding box center [496, 269] width 8 height 8
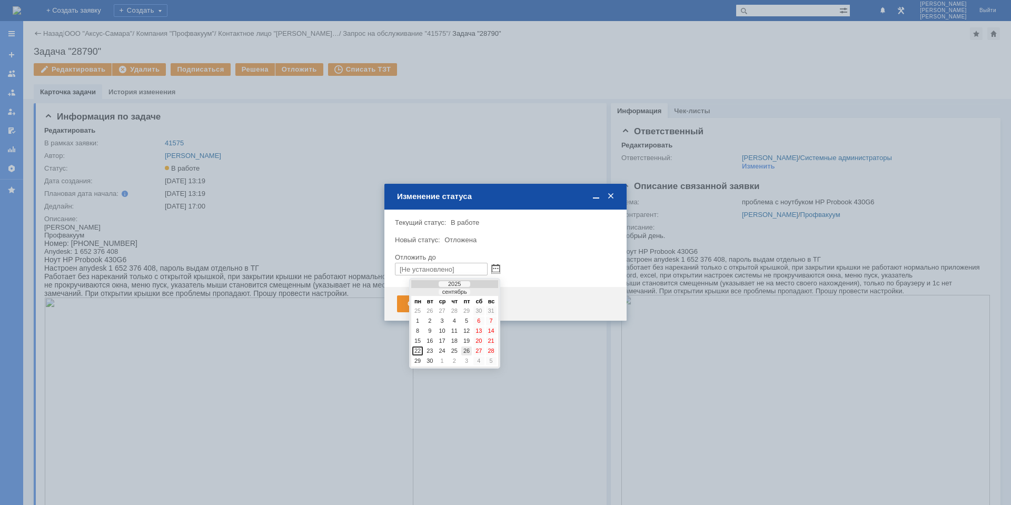
click at [465, 350] on div "26" at bounding box center [466, 351] width 11 height 9
type input "[DATE] 09:40"
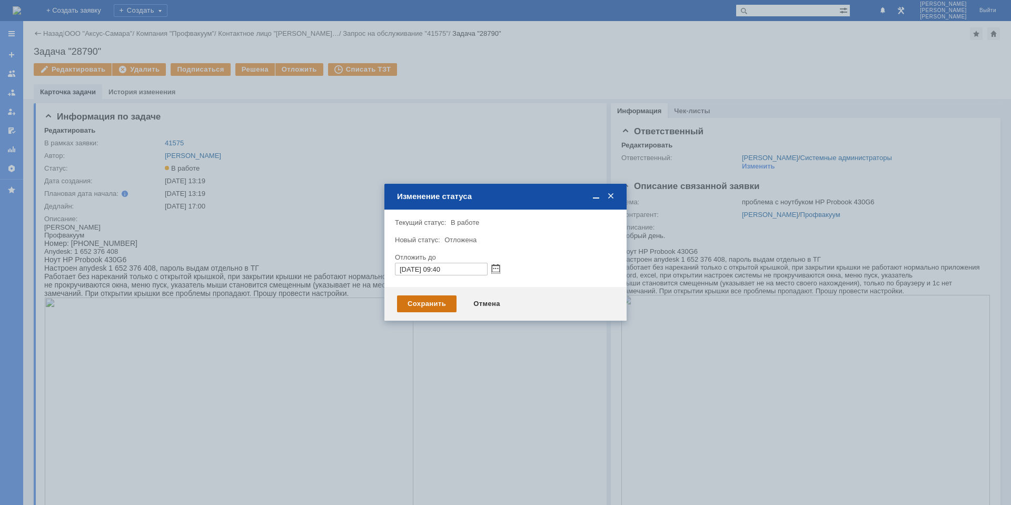
click at [426, 305] on div "Сохранить" at bounding box center [427, 303] width 60 height 17
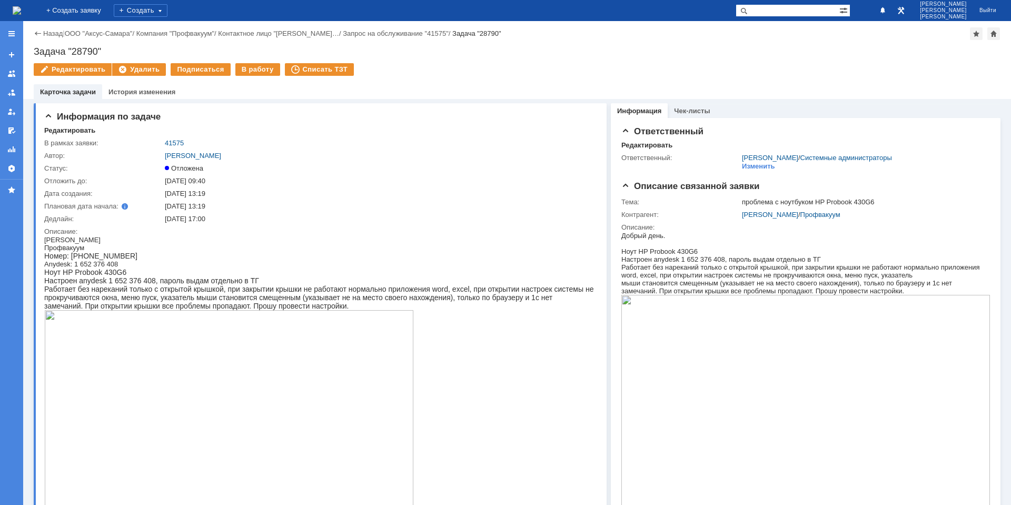
click at [21, 12] on img at bounding box center [17, 10] width 8 height 8
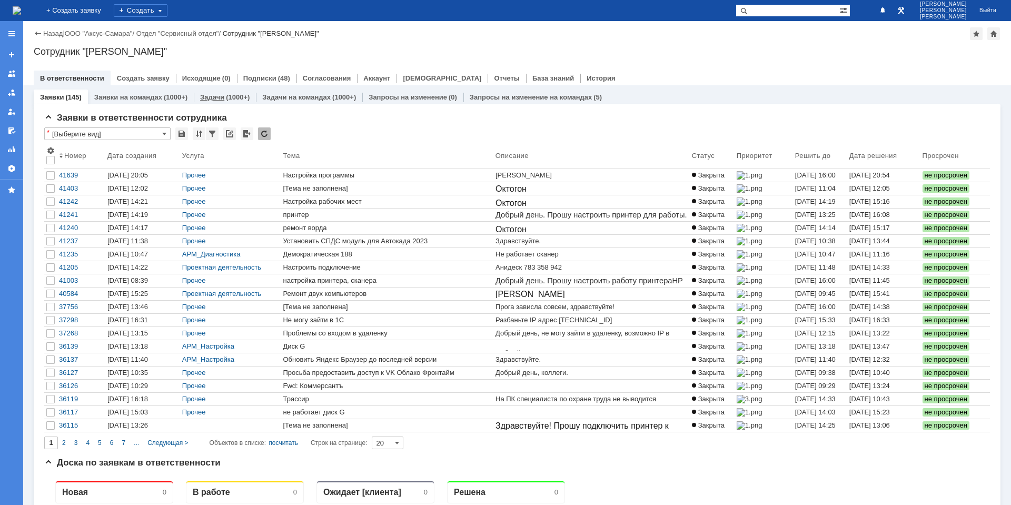
click at [232, 97] on div "(1000+)" at bounding box center [238, 97] width 24 height 8
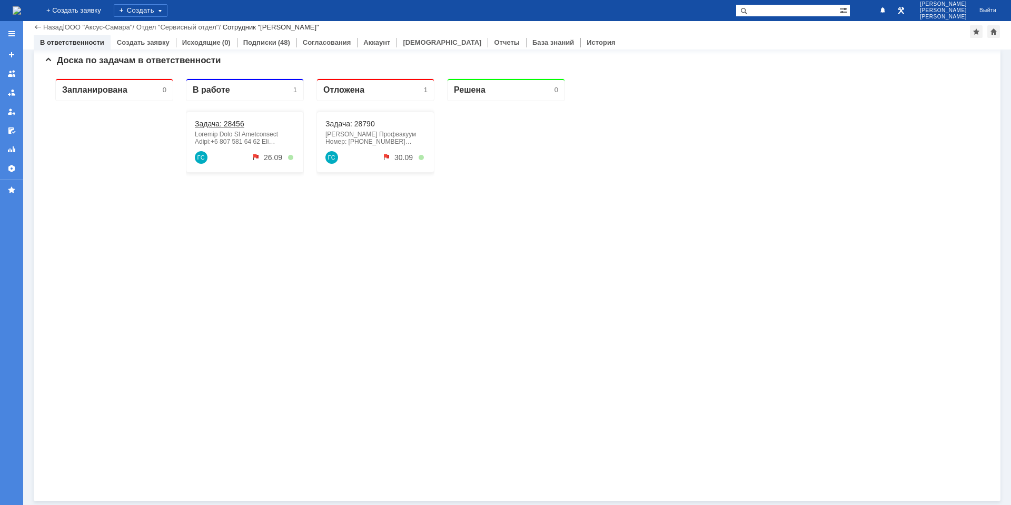
click at [224, 125] on link "Задача: 28456" at bounding box center [220, 124] width 50 height 8
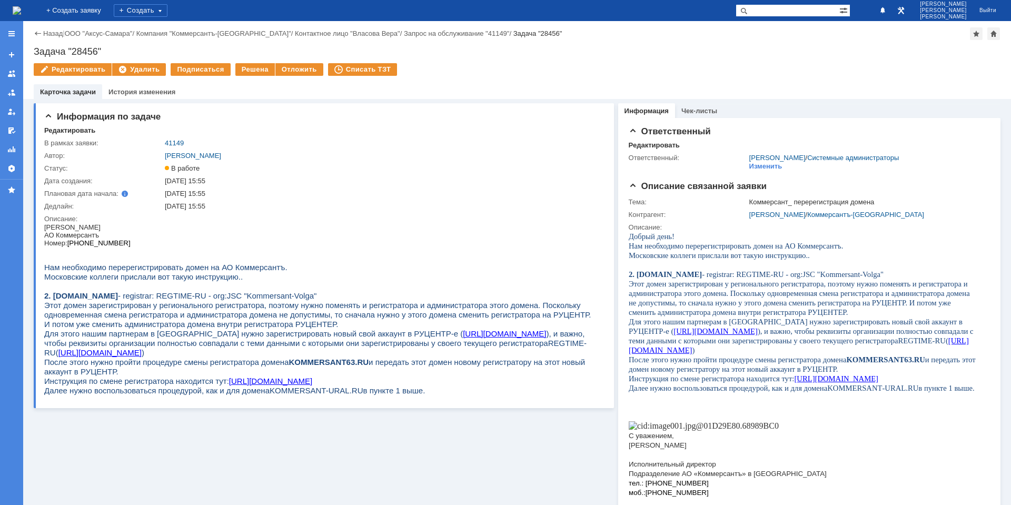
click at [260, 377] on link "[URL][DOMAIN_NAME]" at bounding box center [270, 381] width 83 height 9
click at [21, 15] on img at bounding box center [17, 10] width 8 height 8
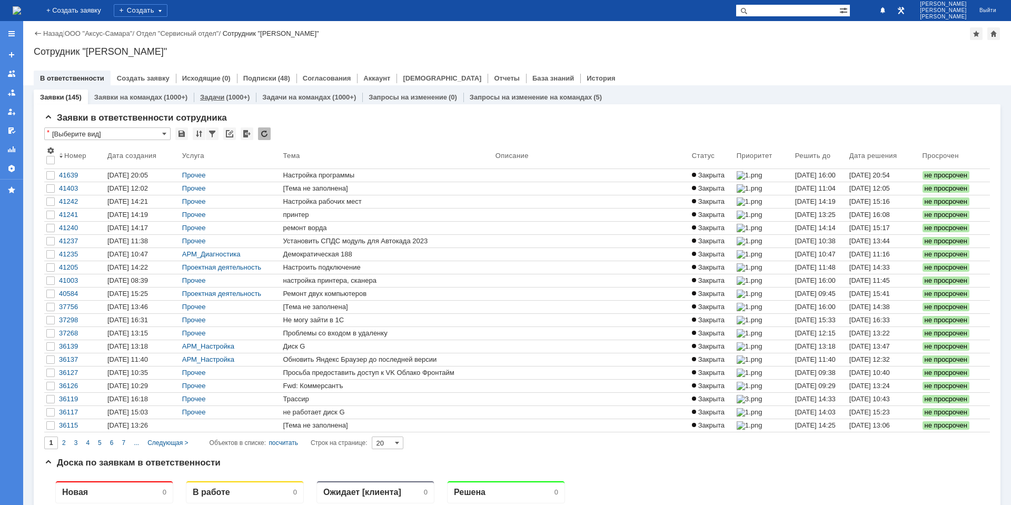
click at [226, 94] on div "(1000+)" at bounding box center [238, 97] width 24 height 8
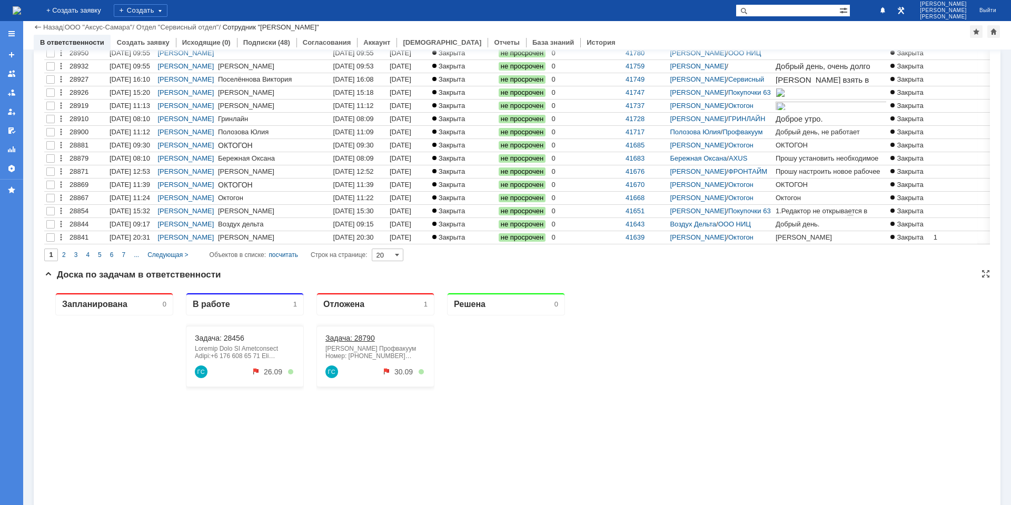
click at [342, 338] on link "Задача: 28790" at bounding box center [351, 338] width 50 height 8
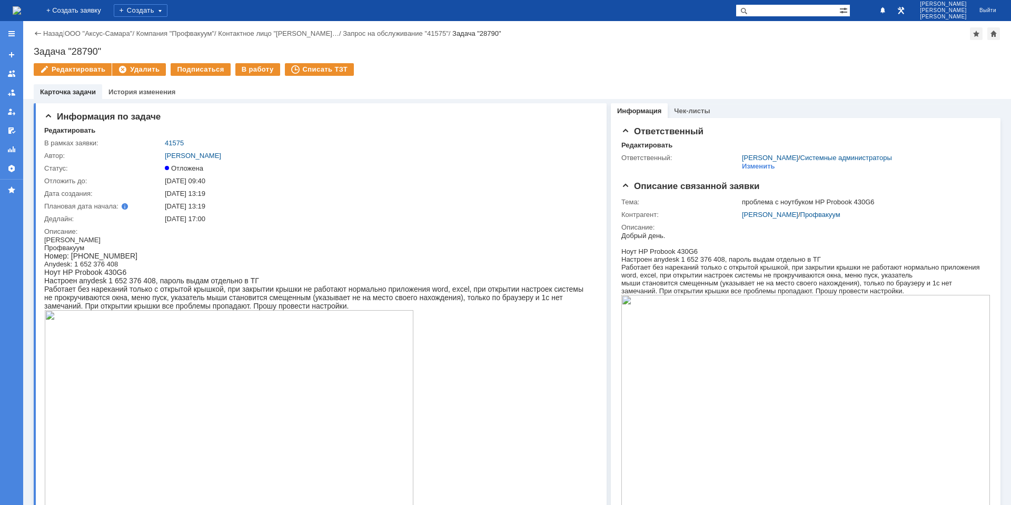
click at [176, 143] on link "41575" at bounding box center [174, 143] width 19 height 8
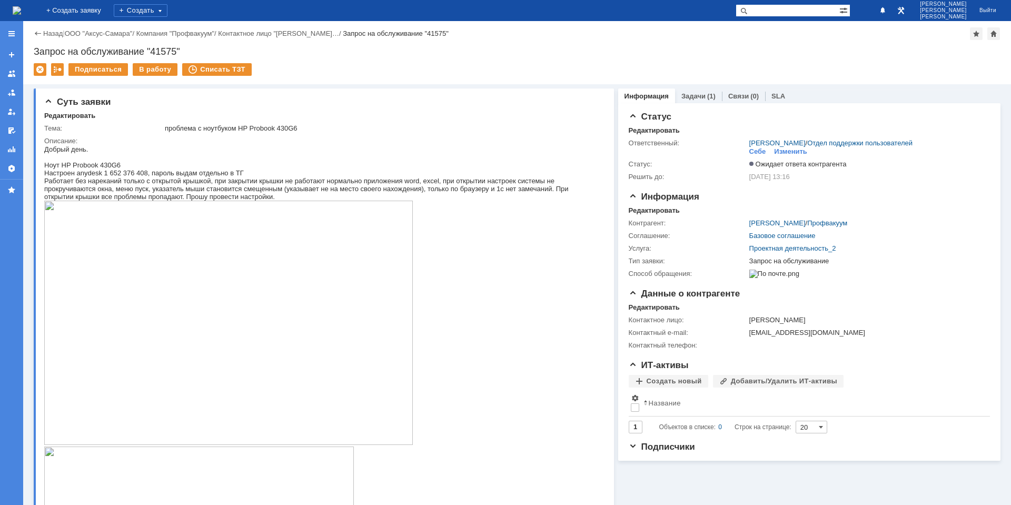
click at [21, 13] on img at bounding box center [17, 10] width 8 height 8
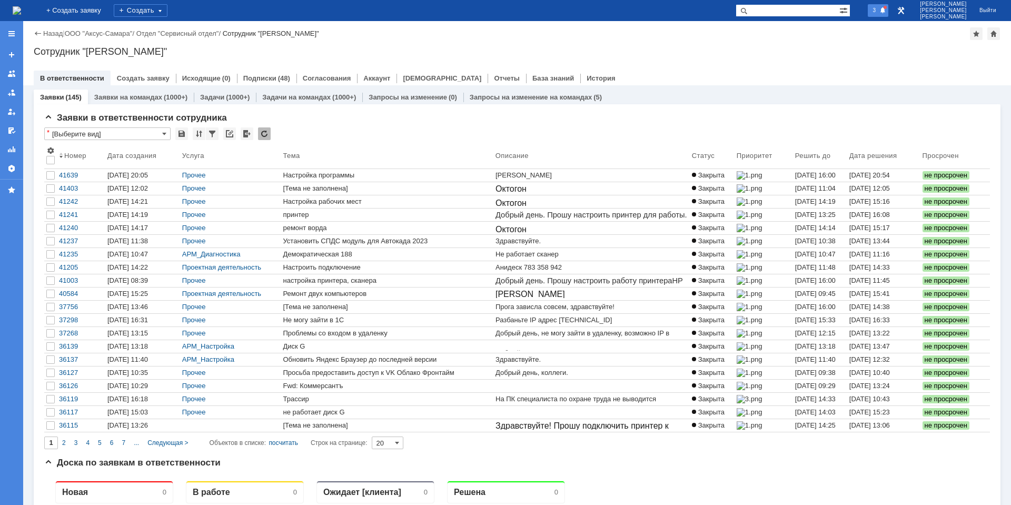
click at [889, 15] on div "3" at bounding box center [878, 10] width 21 height 13
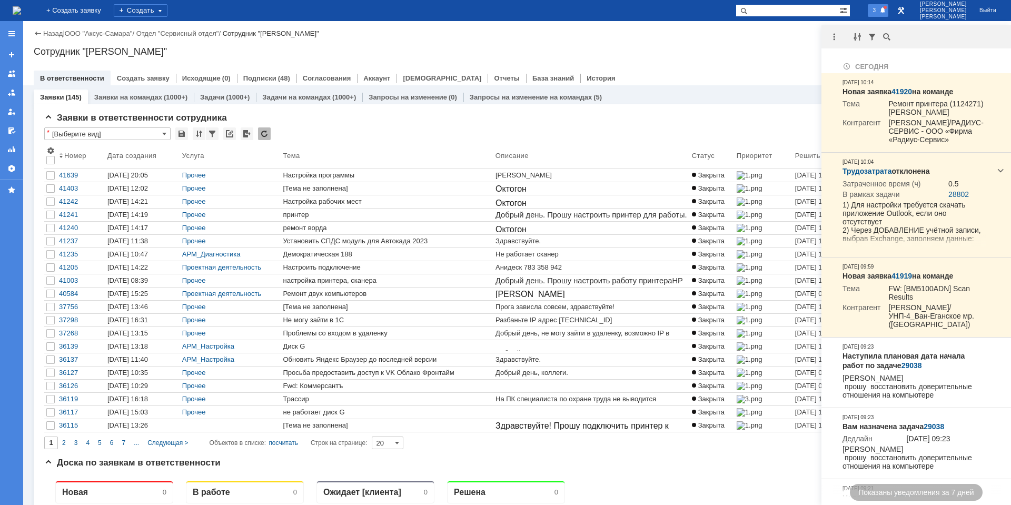
click at [841, 37] on div at bounding box center [836, 37] width 29 height 13
click at [836, 37] on div at bounding box center [834, 37] width 13 height 13
click at [860, 63] on div "Отметить уведомления прочитанными" at bounding box center [906, 63] width 141 height 7
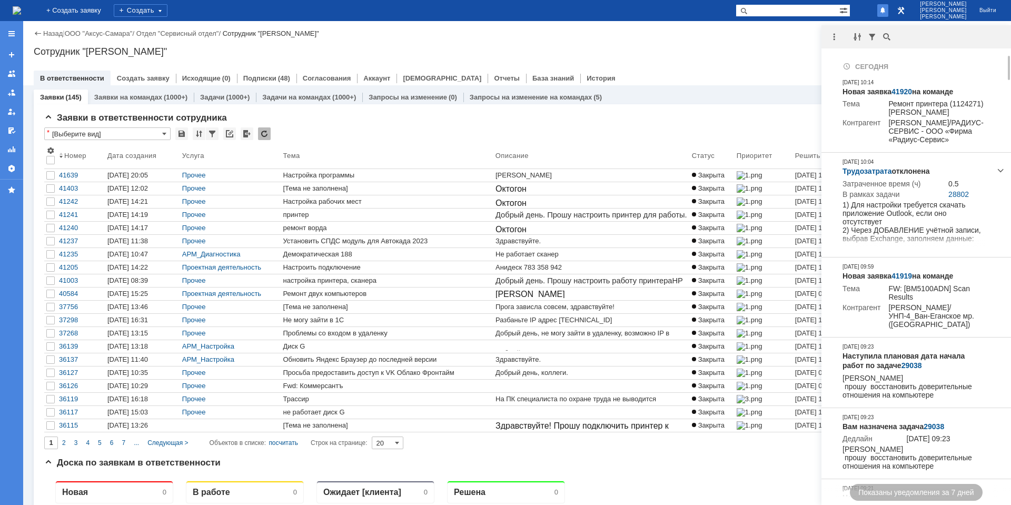
click at [727, 61] on div "Назад | ООО "Аксус-Самара" / Отдел "Сервисный отдел" / Сотрудник "Гавриленко Дм…" at bounding box center [517, 53] width 988 height 64
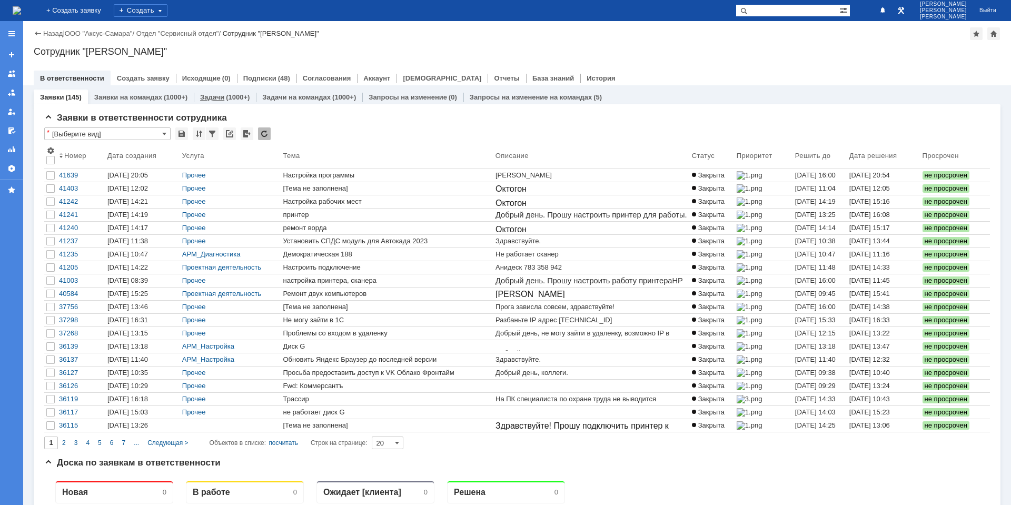
click at [226, 95] on div "(1000+)" at bounding box center [238, 97] width 24 height 8
